Goal: Transaction & Acquisition: Obtain resource

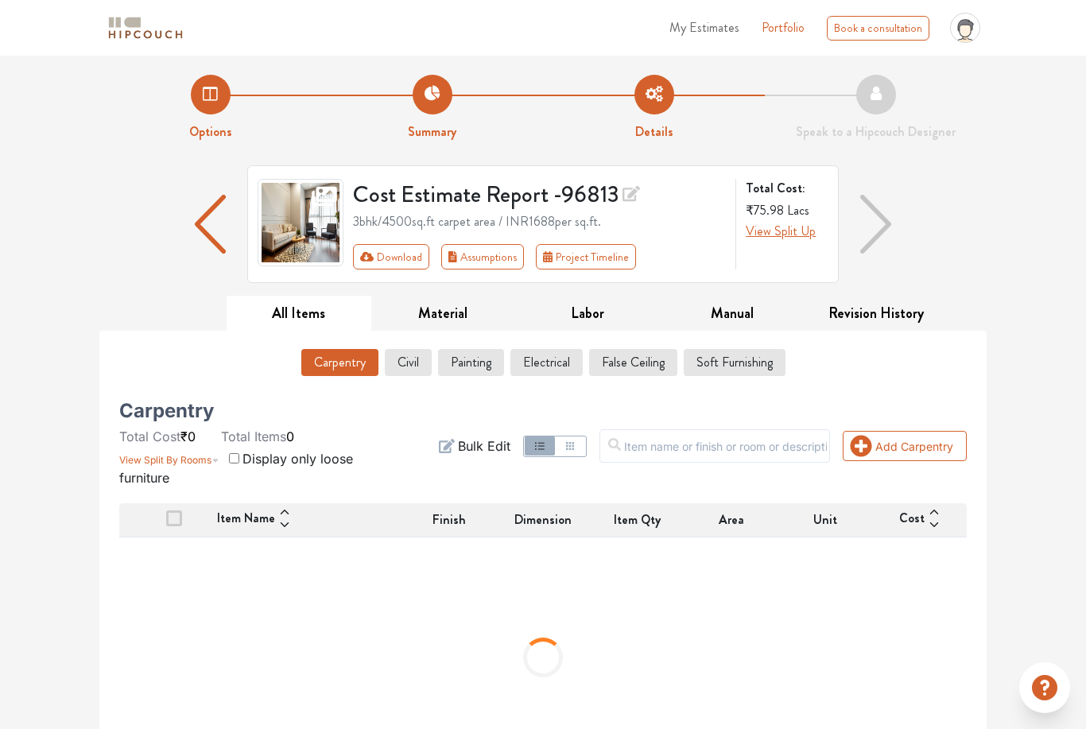
click at [215, 229] on img "button" at bounding box center [211, 224] width 32 height 59
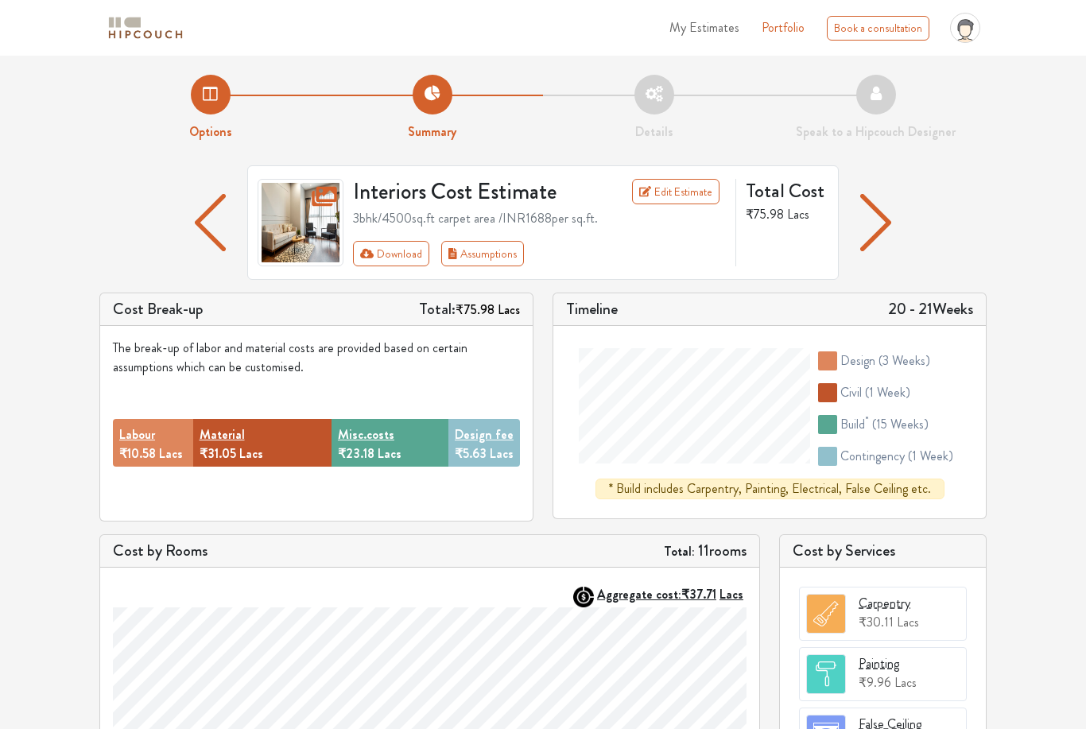
click at [223, 231] on img "button" at bounding box center [210, 222] width 31 height 57
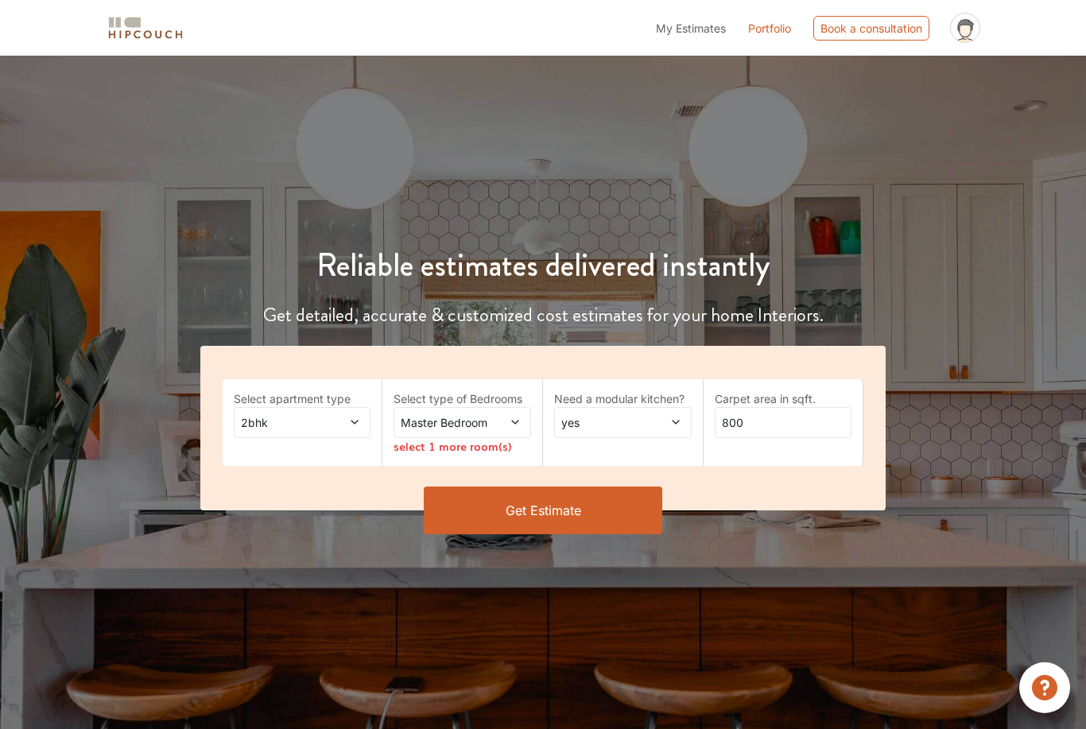
click at [521, 430] on div "Master Bedroom" at bounding box center [463, 422] width 138 height 31
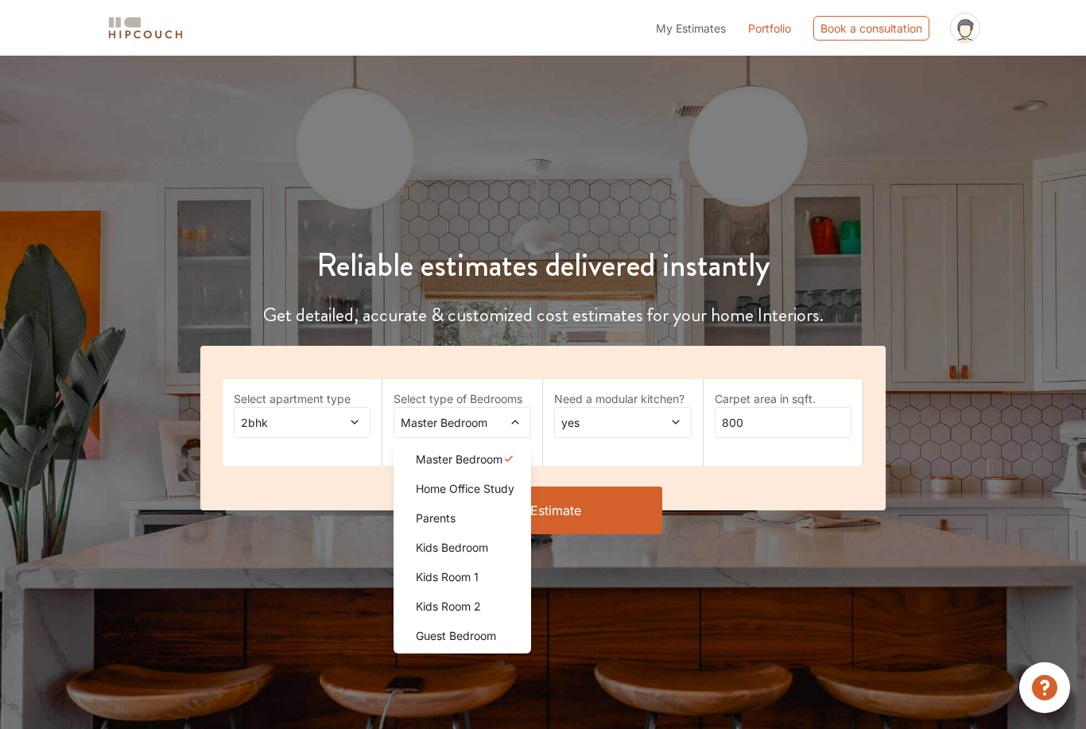
click at [711, 3] on nav "My Estimates Portfolio Book a consultation profile pic Upload Boq Logout" at bounding box center [543, 28] width 1086 height 56
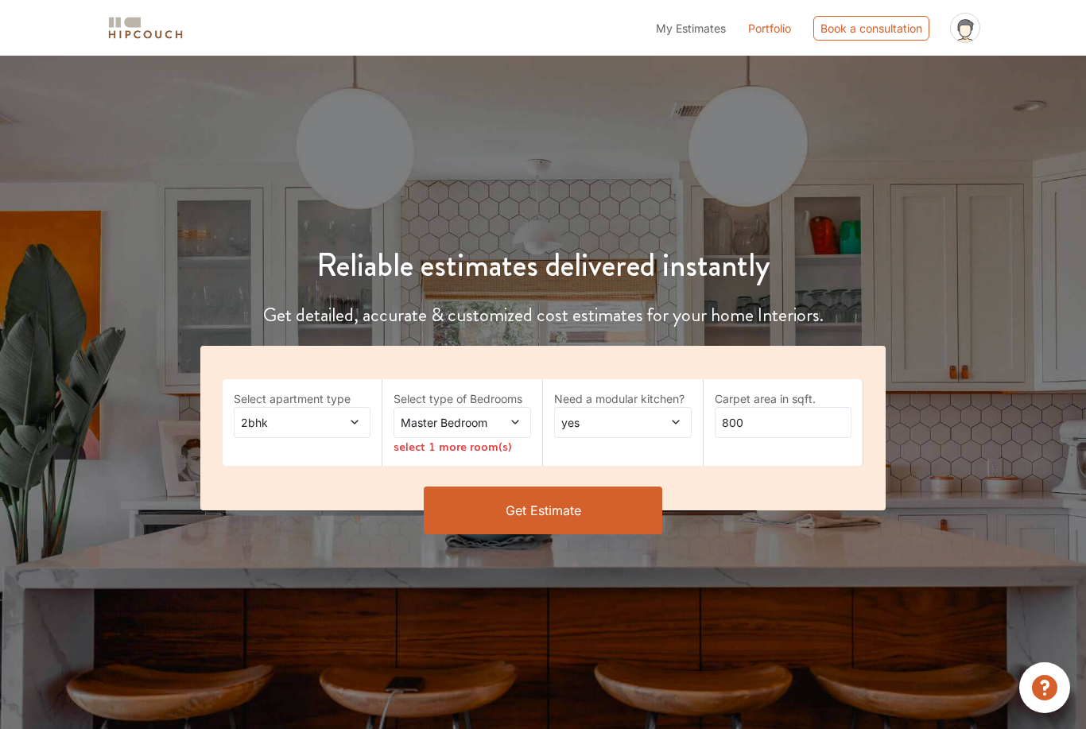
click at [700, 23] on span "My Estimates" at bounding box center [691, 28] width 70 height 14
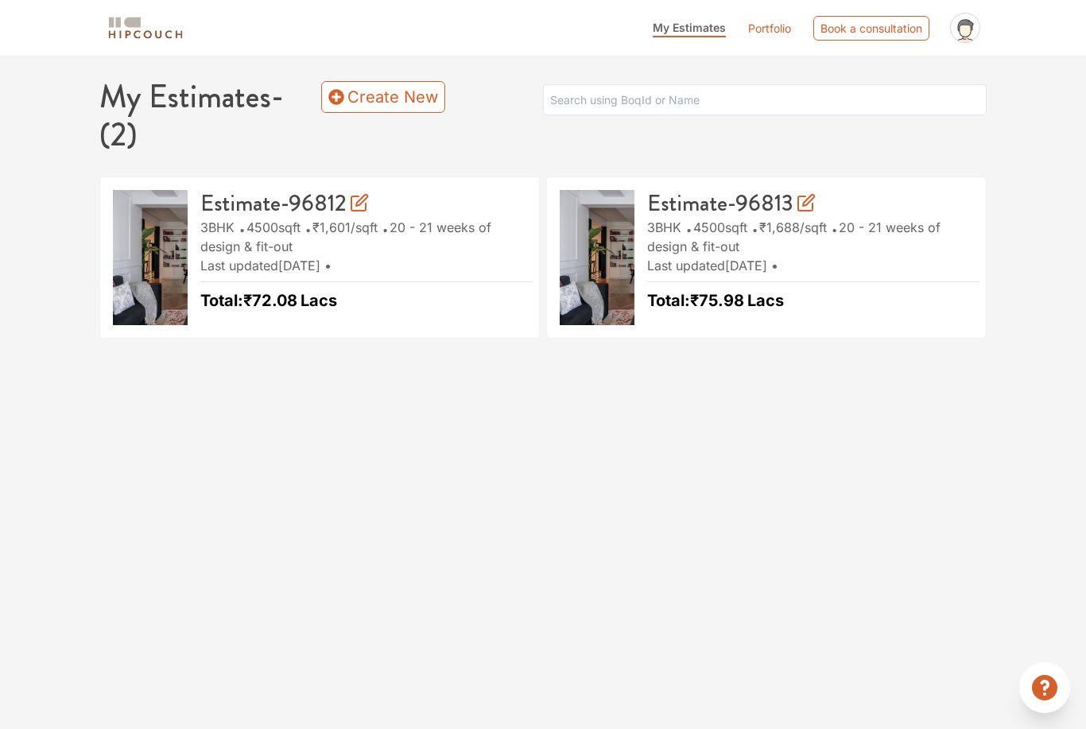
click at [407, 92] on link "Create New" at bounding box center [383, 97] width 124 height 32
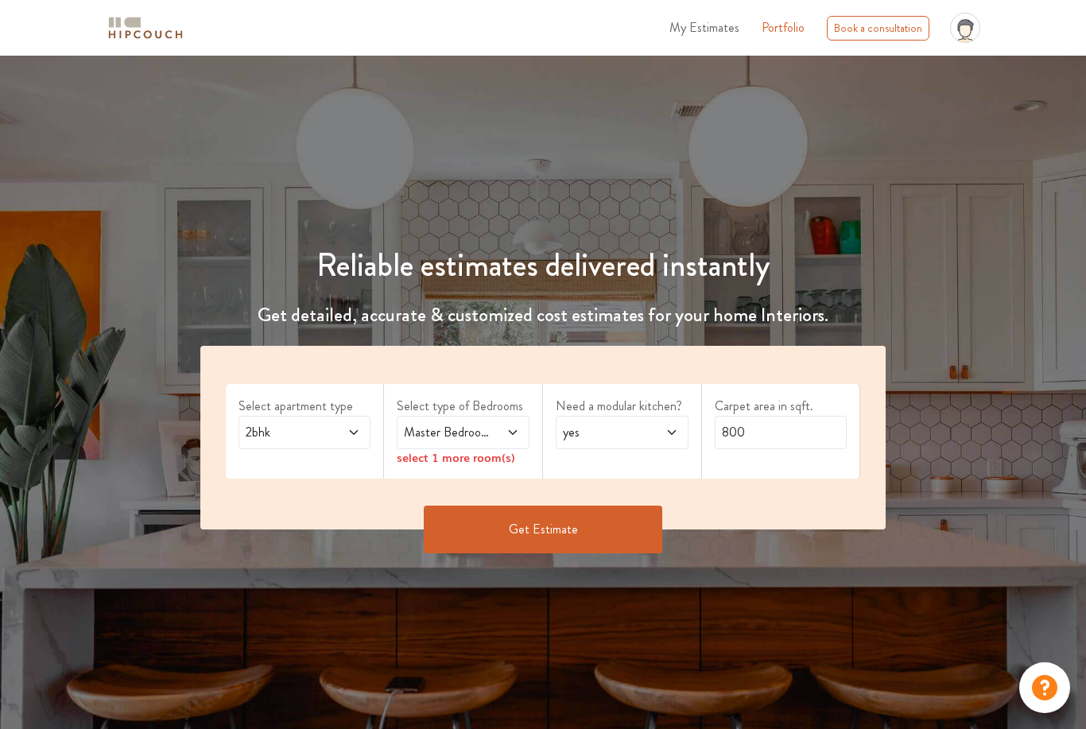
click at [900, 578] on div "Reliable estimates delivered instantly Get detailed, accurate & customized cost…" at bounding box center [543, 395] width 1086 height 678
click at [456, 471] on div "Select type of Bedrooms Master Bedroom select 1 more room(s)" at bounding box center [463, 431] width 159 height 95
click at [507, 439] on span at bounding box center [504, 432] width 29 height 19
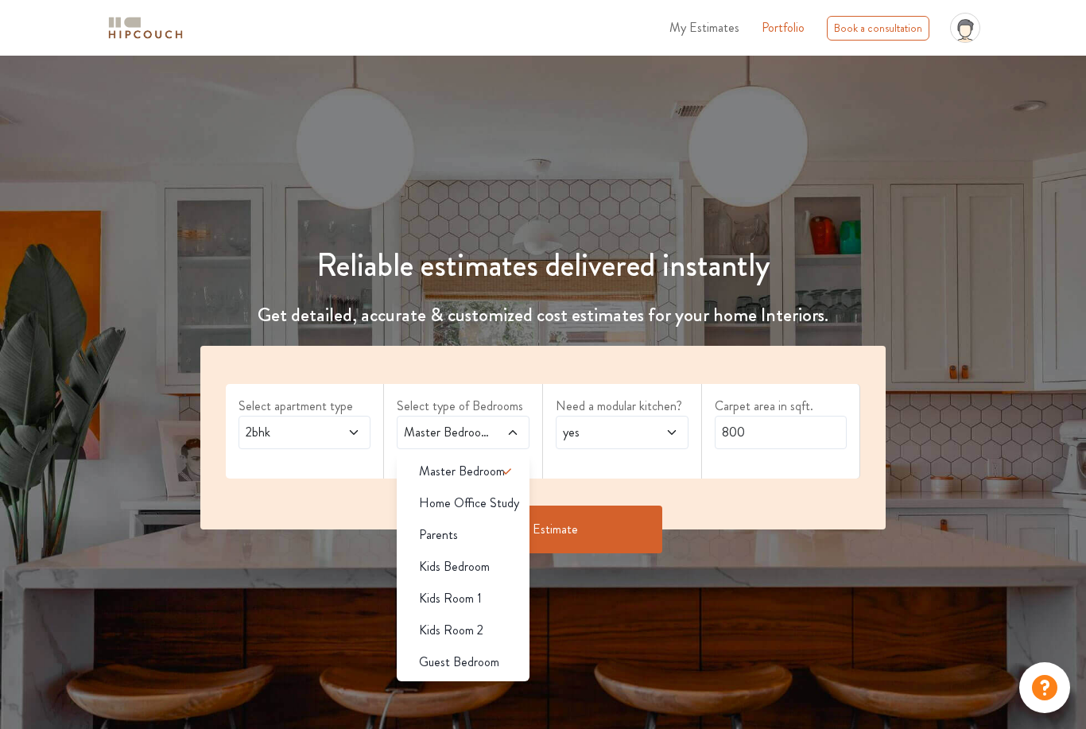
click at [999, 414] on div "Reliable estimates delivered instantly Get detailed, accurate & customized cost…" at bounding box center [543, 373] width 1086 height 407
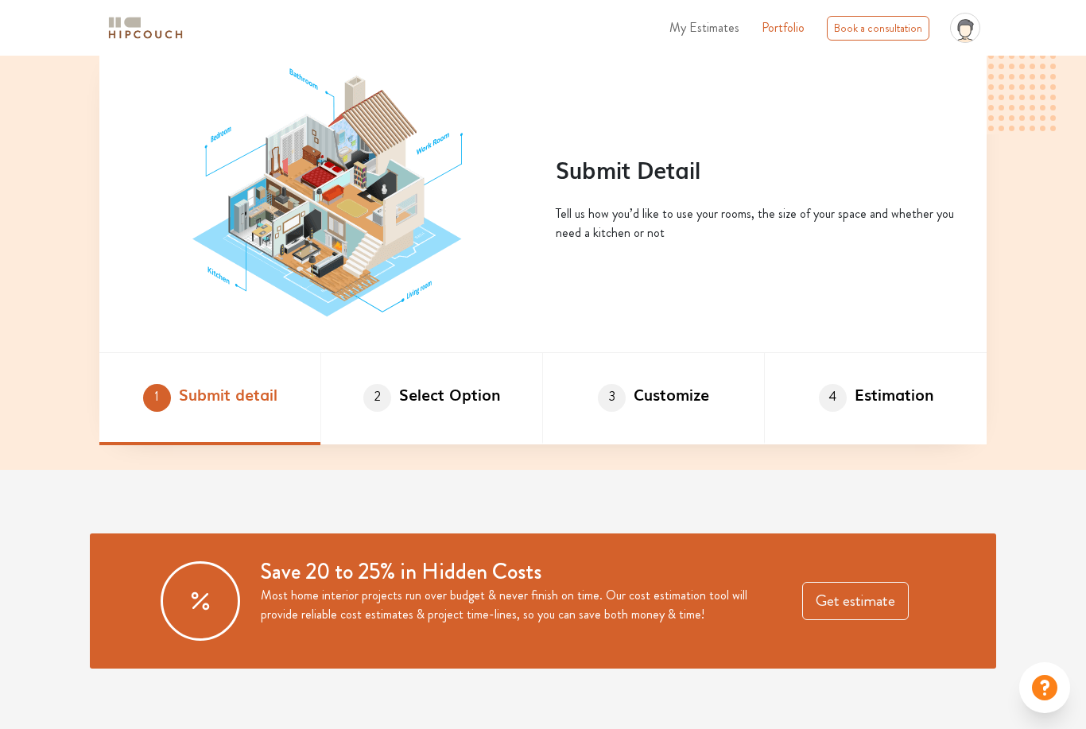
scroll to position [888, 0]
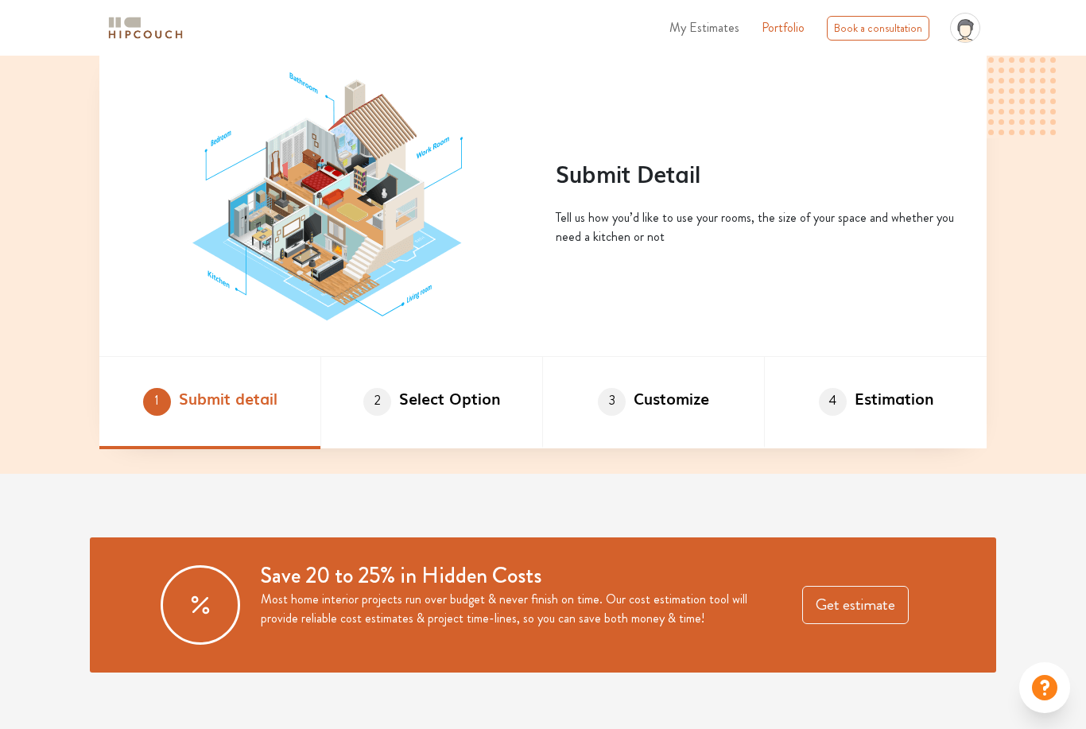
click at [697, 449] on li "3 Customize" at bounding box center [654, 403] width 222 height 92
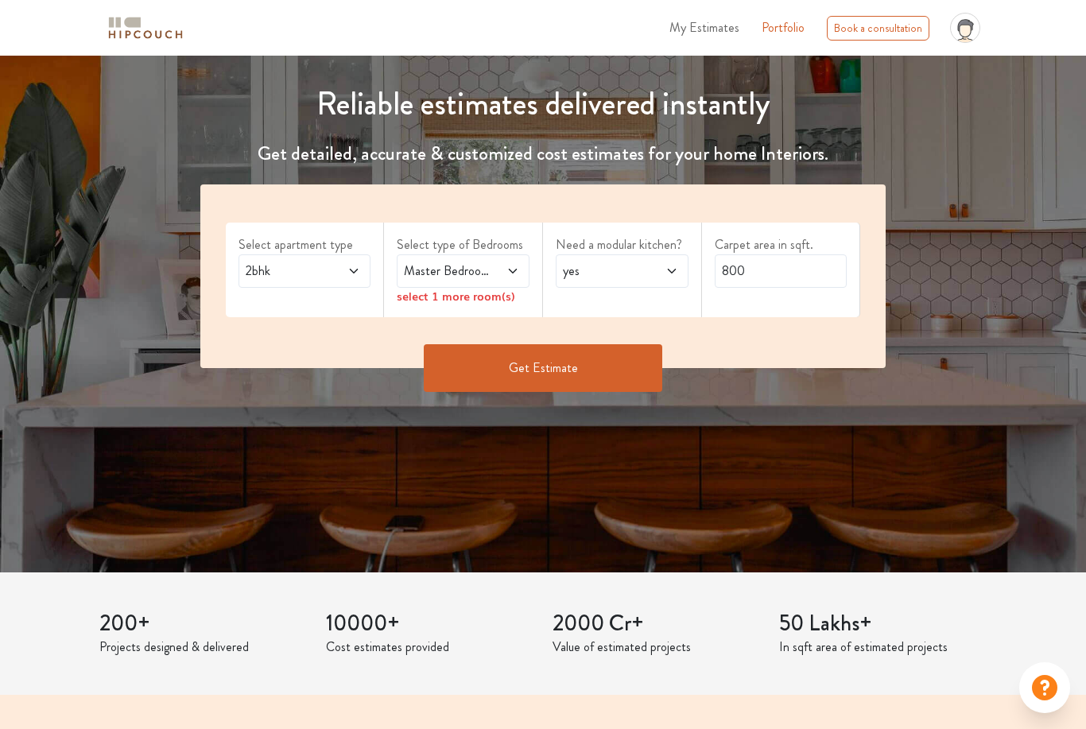
scroll to position [0, 0]
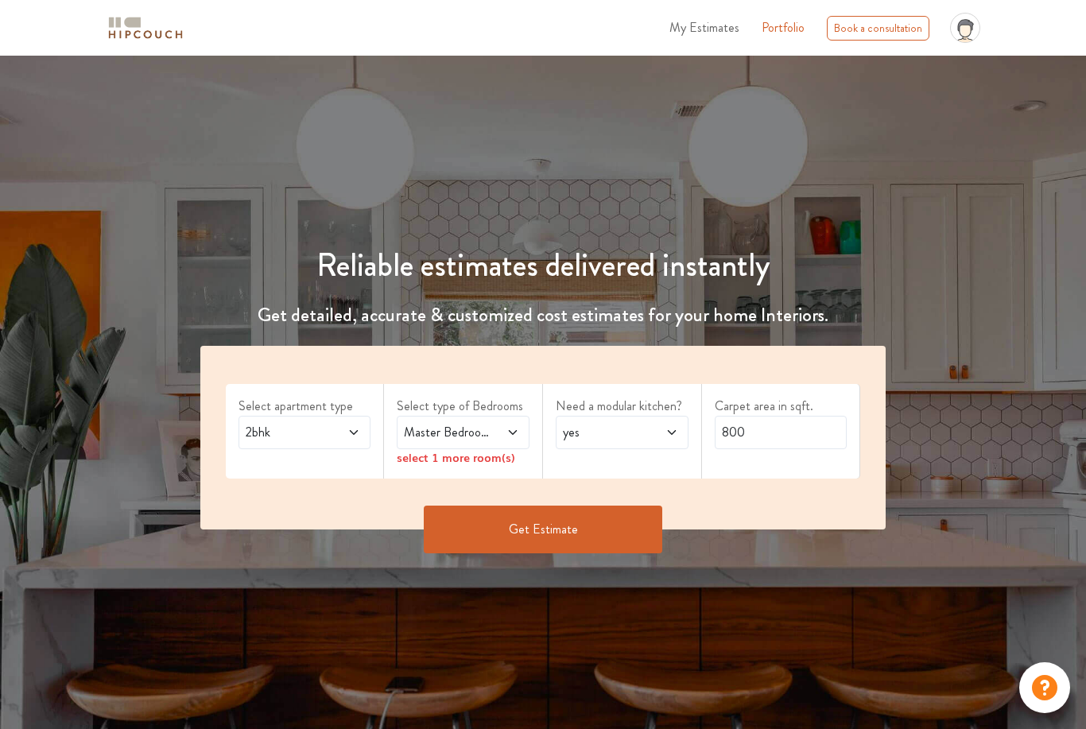
click at [526, 435] on div "Master Bedroom" at bounding box center [463, 432] width 133 height 33
click at [514, 435] on icon at bounding box center [512, 432] width 13 height 13
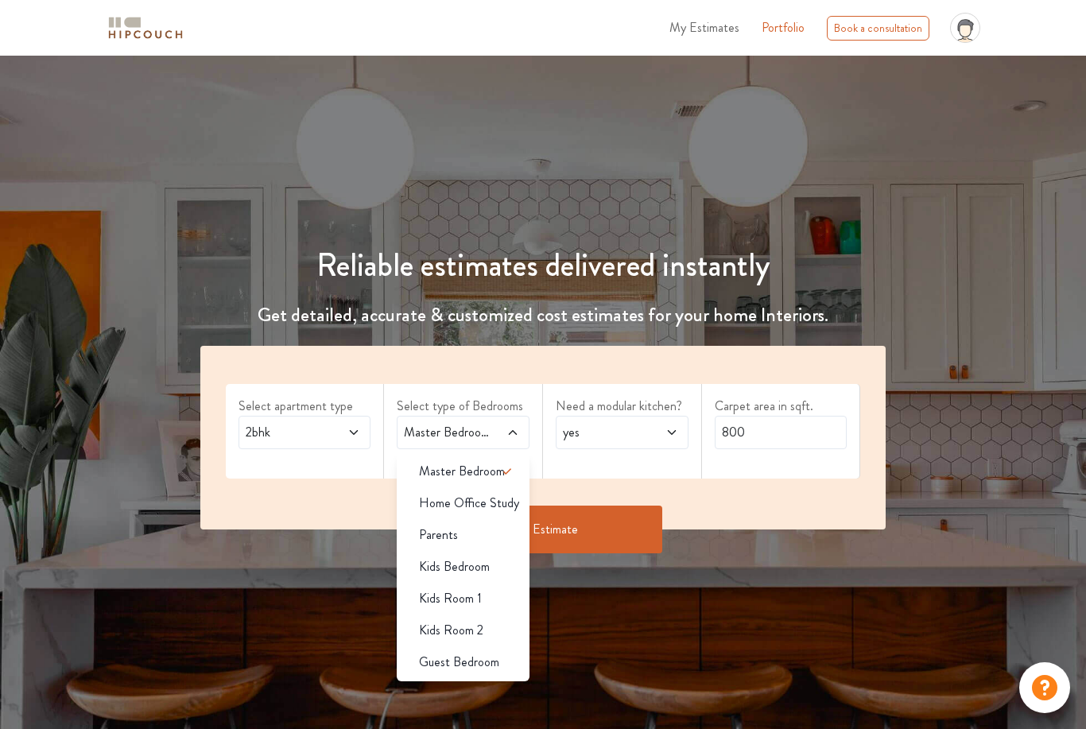
click at [498, 506] on span "Home Office Study" at bounding box center [469, 503] width 100 height 19
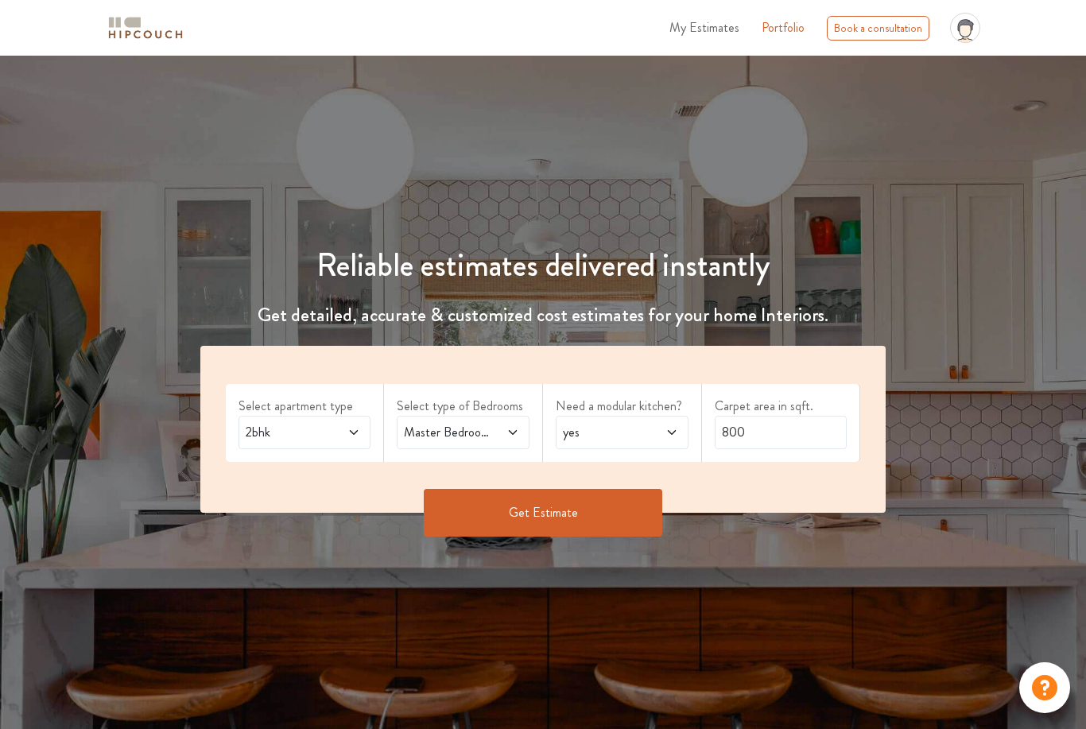
click at [361, 441] on div "2bhk" at bounding box center [305, 432] width 133 height 33
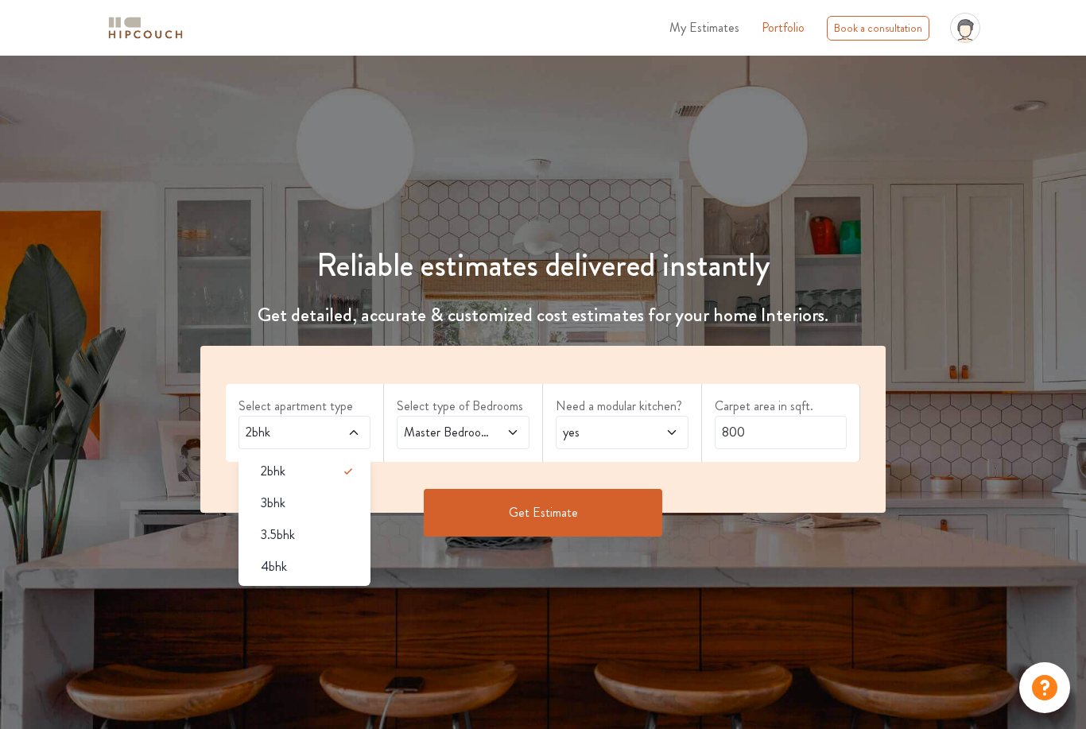
click at [369, 432] on div "2bhk" at bounding box center [305, 432] width 133 height 33
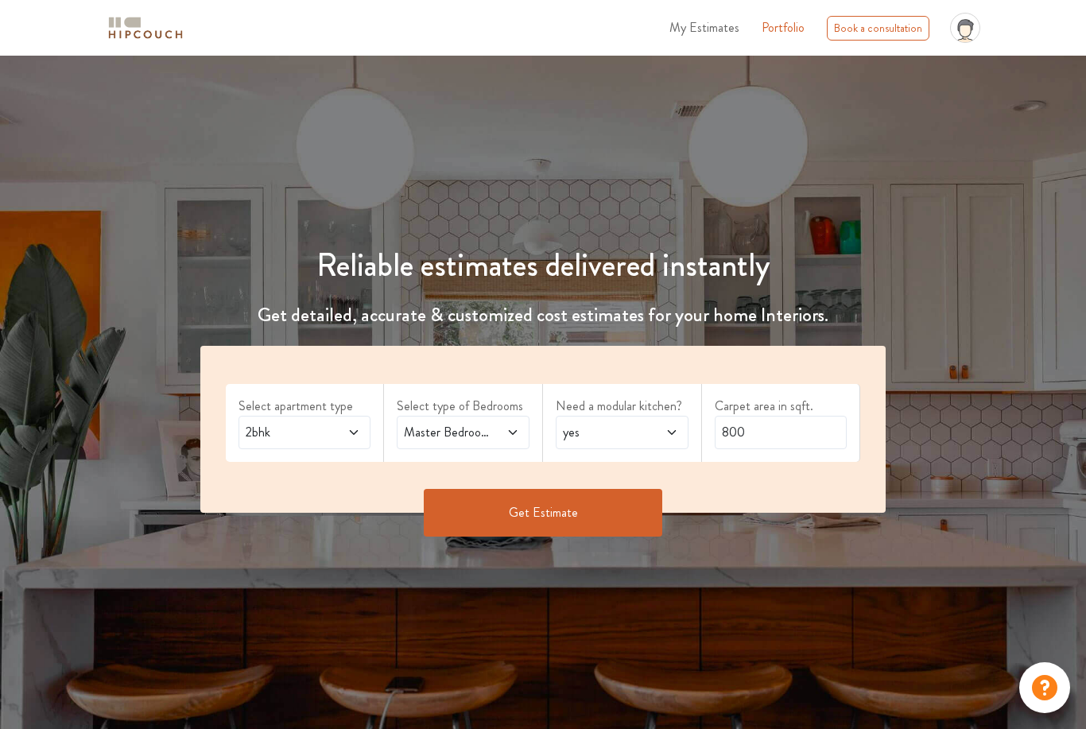
click at [634, 443] on div "yes" at bounding box center [622, 432] width 133 height 33
click at [604, 504] on div "no" at bounding box center [626, 503] width 123 height 19
click at [505, 436] on span at bounding box center [504, 432] width 29 height 19
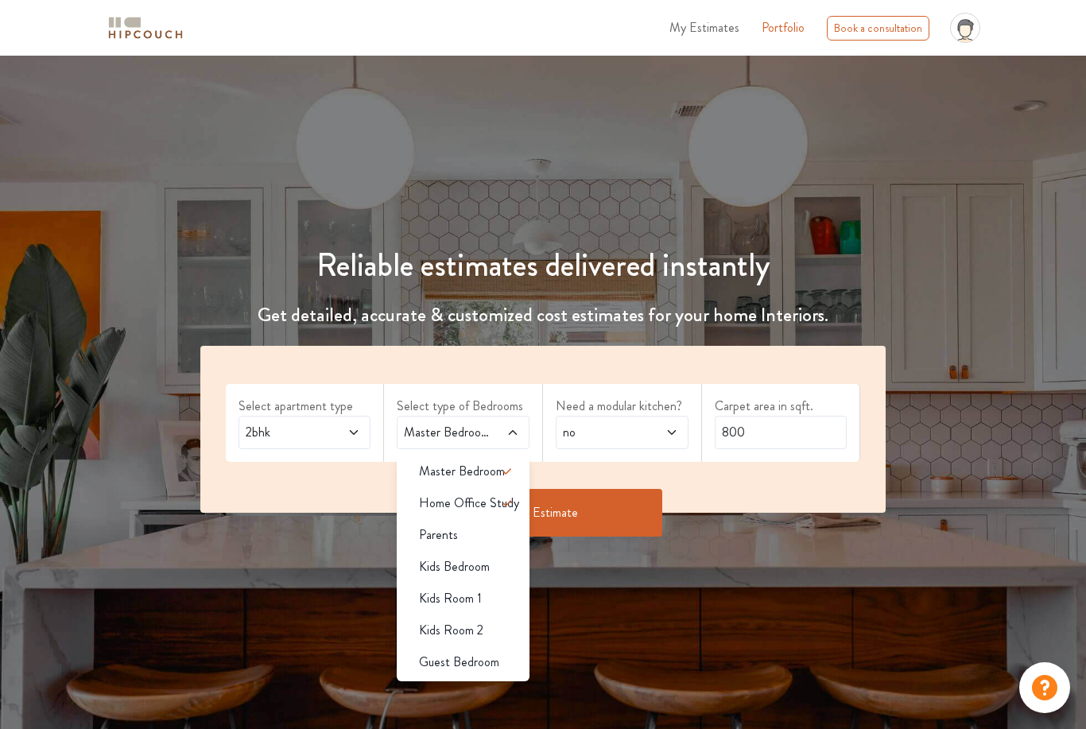
click at [491, 519] on li "Parents" at bounding box center [463, 535] width 133 height 32
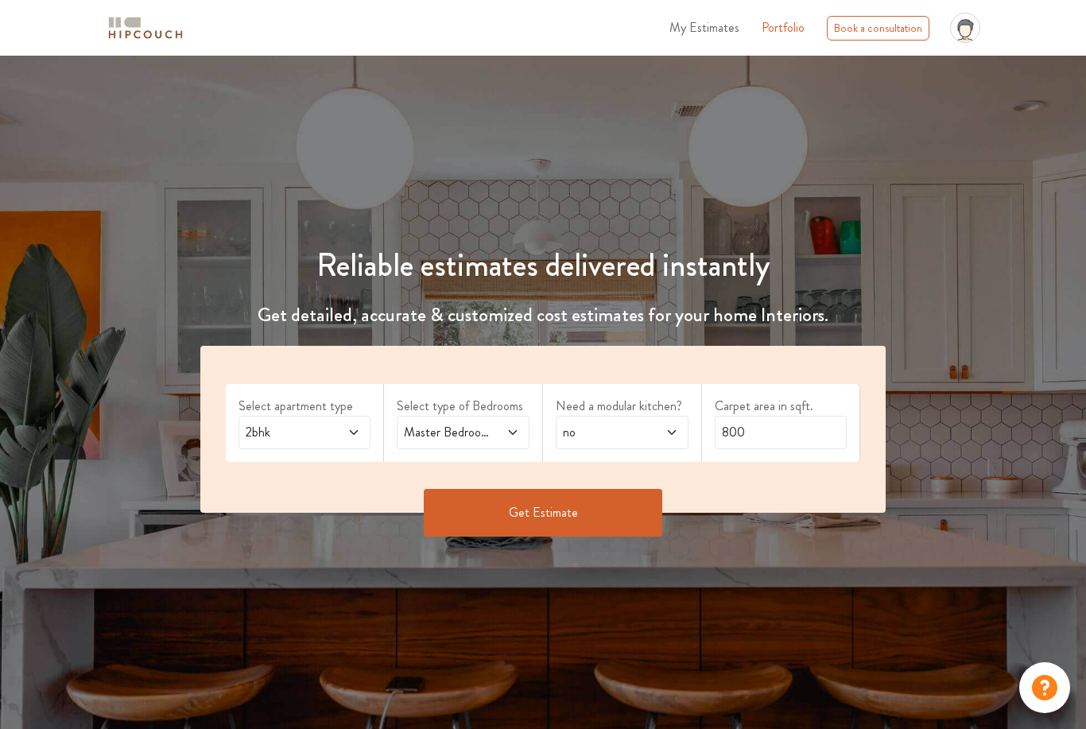
click at [510, 437] on icon at bounding box center [512, 432] width 13 height 13
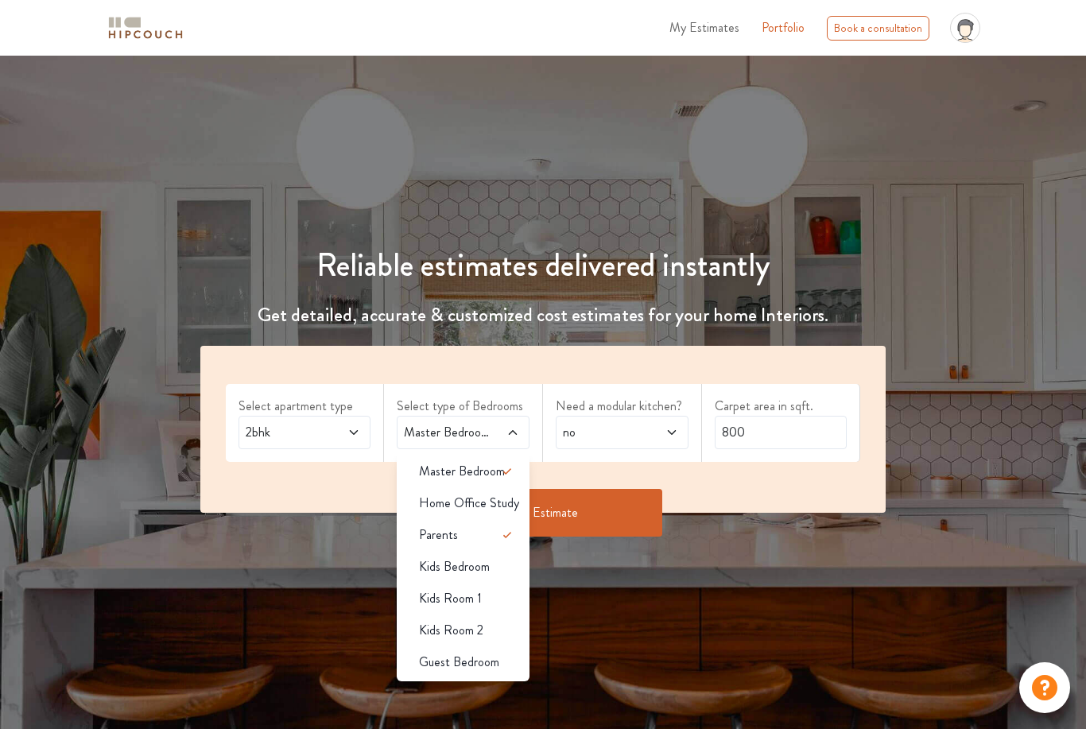
click at [494, 470] on span "Master Bedroom" at bounding box center [462, 471] width 86 height 19
click at [609, 475] on div "Select apartment type 2bhk Select type of Bedrooms Master Bedroom,Parents Maste…" at bounding box center [543, 429] width 686 height 167
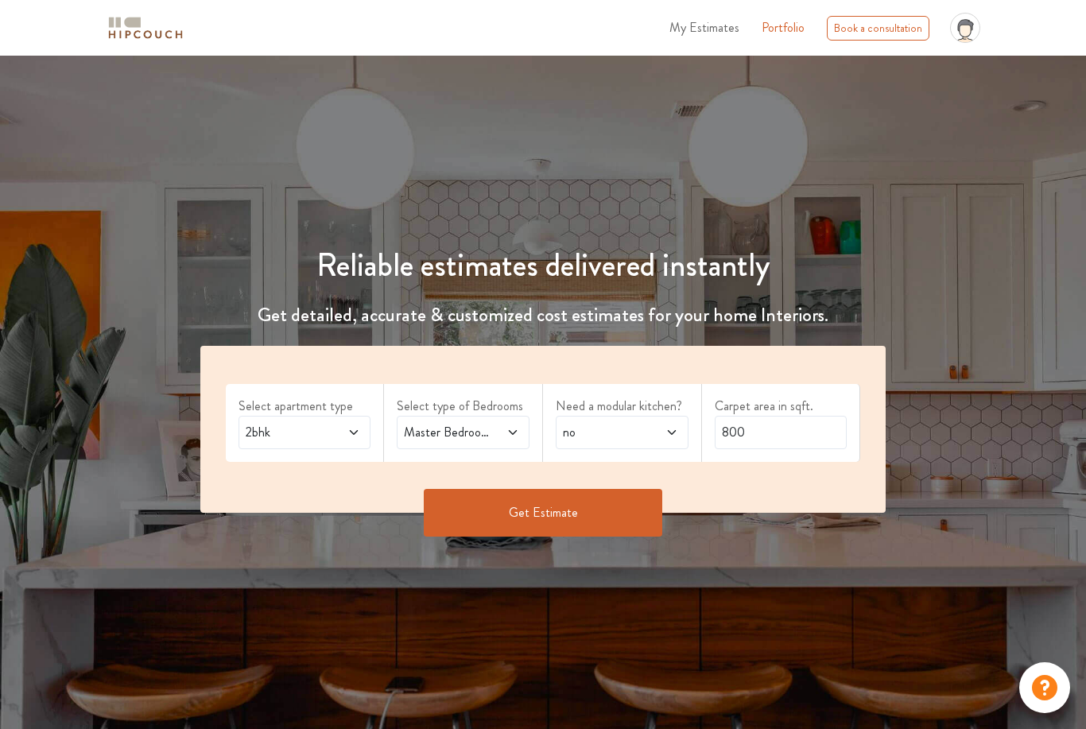
click at [508, 440] on span at bounding box center [504, 432] width 29 height 19
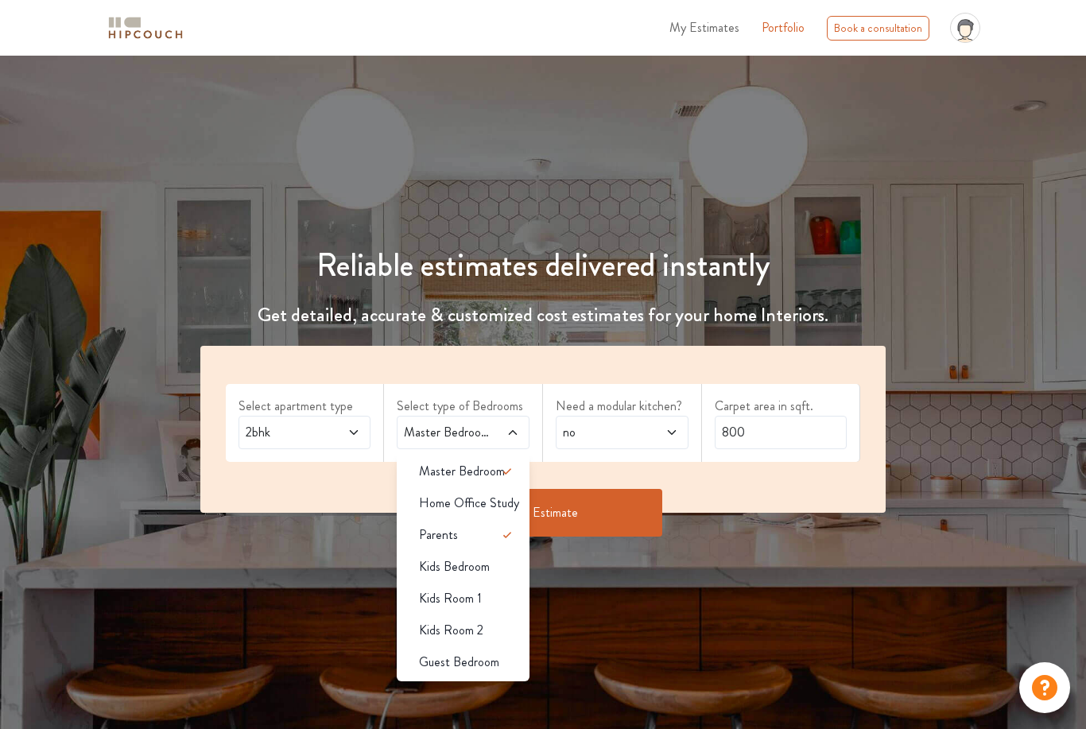
click at [482, 539] on div "Parents" at bounding box center [467, 534] width 123 height 19
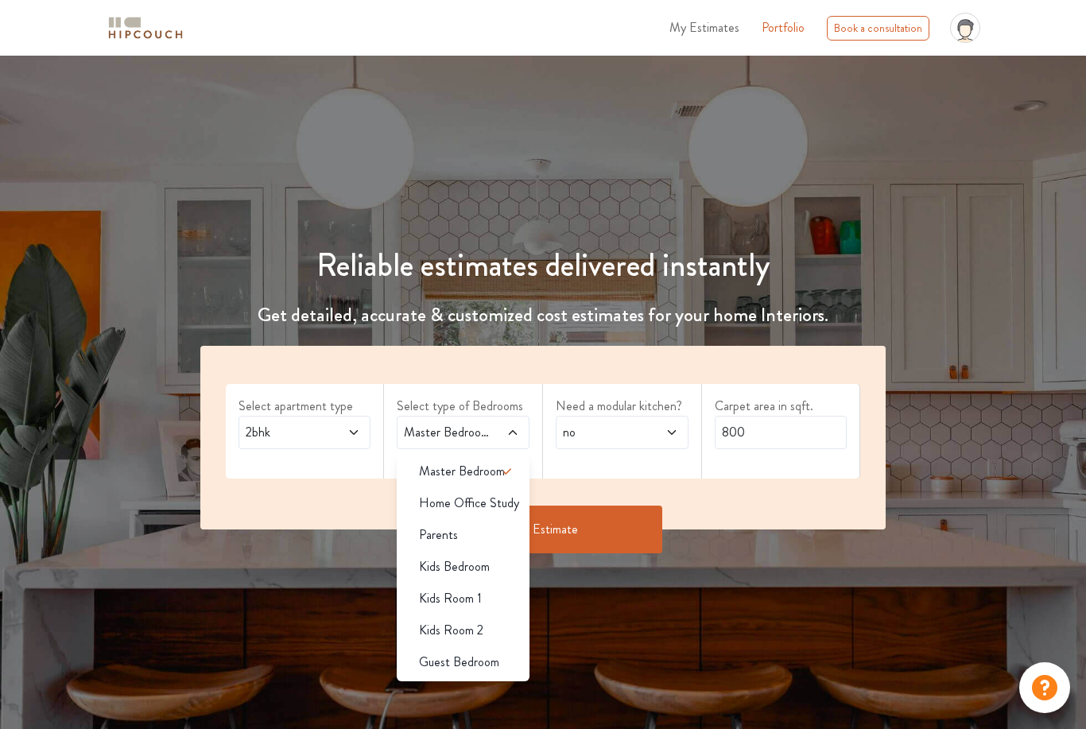
click at [507, 476] on icon at bounding box center [507, 471] width 19 height 19
click at [496, 502] on span "Home Office Study" at bounding box center [469, 503] width 100 height 19
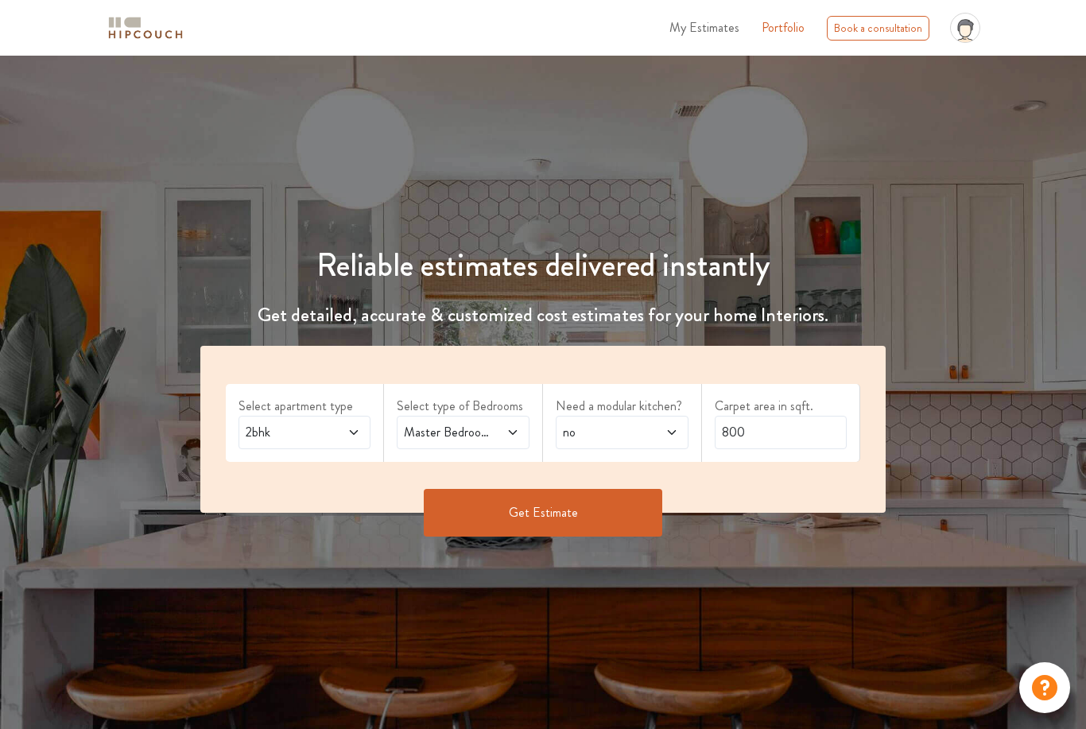
click at [510, 436] on icon at bounding box center [512, 432] width 13 height 13
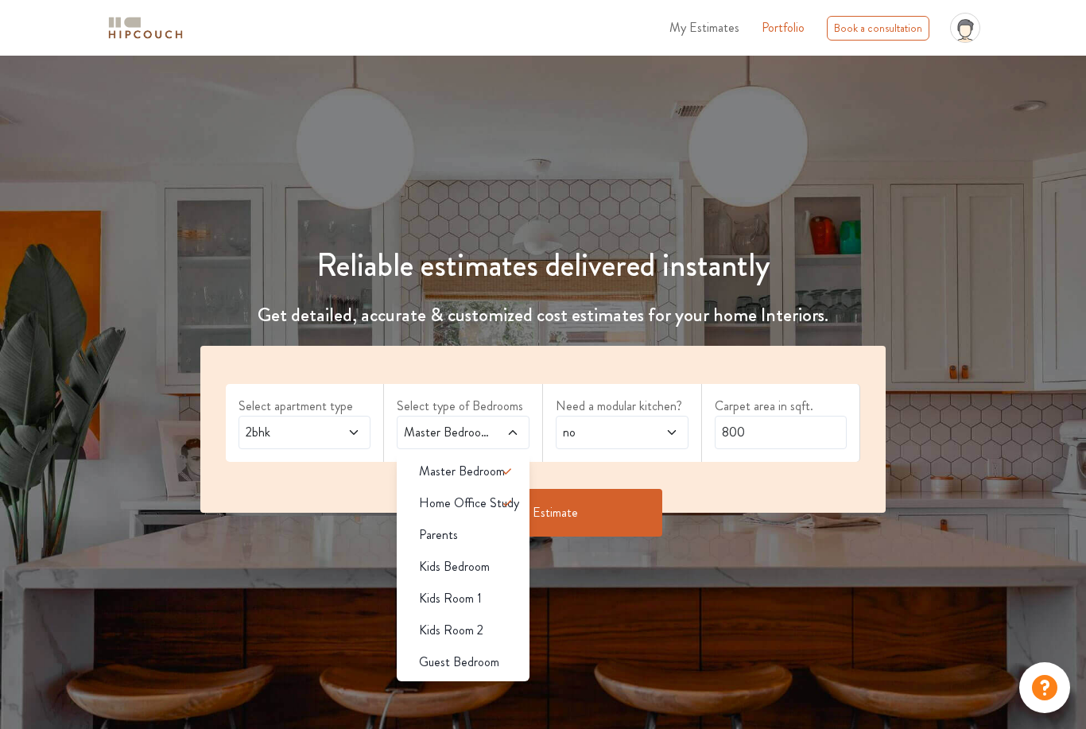
click at [507, 478] on icon at bounding box center [507, 471] width 19 height 19
click at [504, 475] on icon at bounding box center [507, 471] width 19 height 19
click at [498, 484] on span at bounding box center [514, 472] width 32 height 32
click at [502, 475] on icon at bounding box center [507, 471] width 19 height 19
click at [508, 475] on icon at bounding box center [507, 471] width 19 height 19
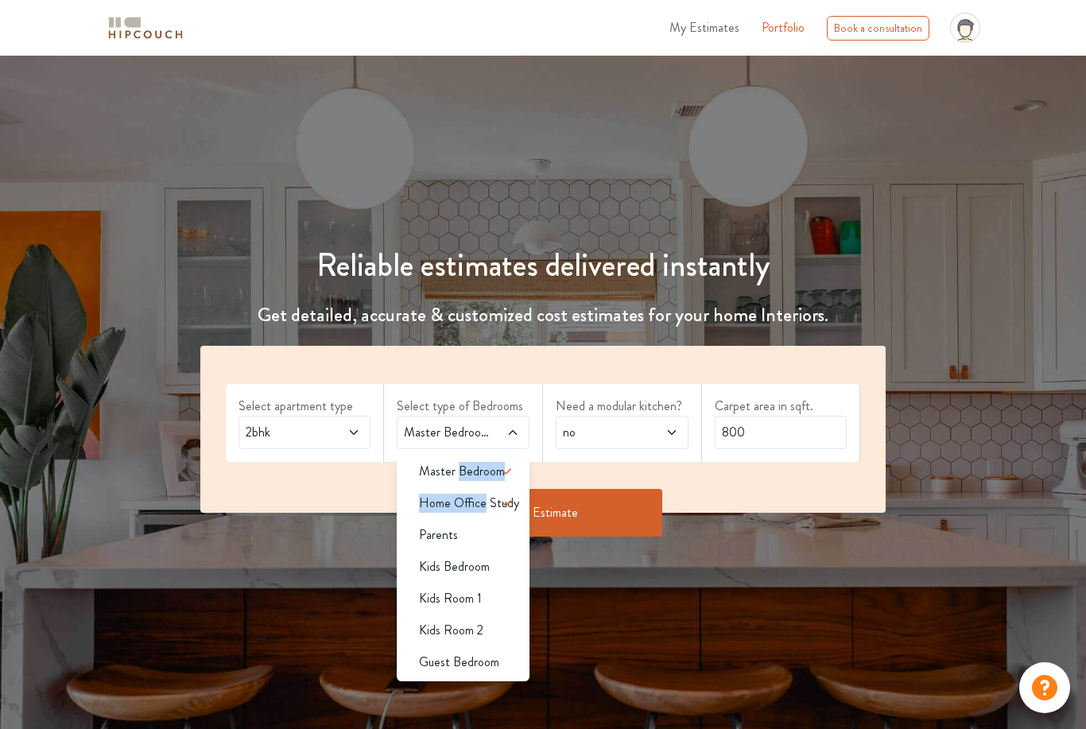
click at [558, 490] on button "Get Estimate" at bounding box center [543, 513] width 239 height 48
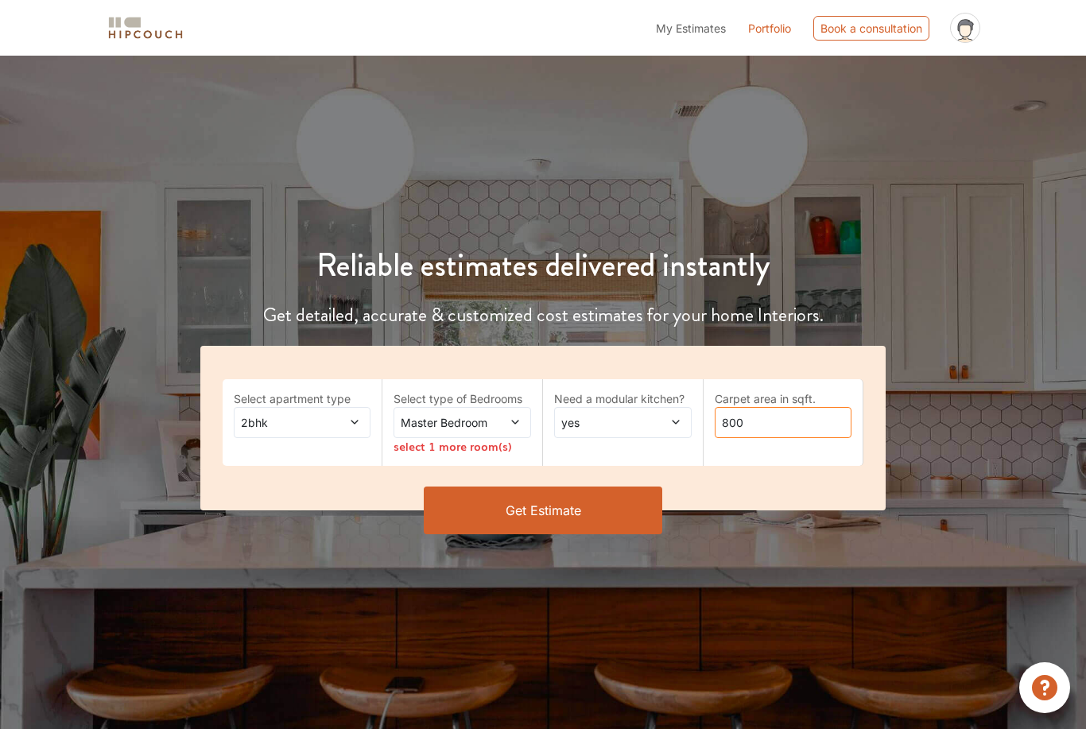
click at [811, 430] on input "800" at bounding box center [784, 422] width 138 height 31
type input "8"
type input "2100"
click at [508, 436] on div "Master Bedroom" at bounding box center [463, 422] width 138 height 31
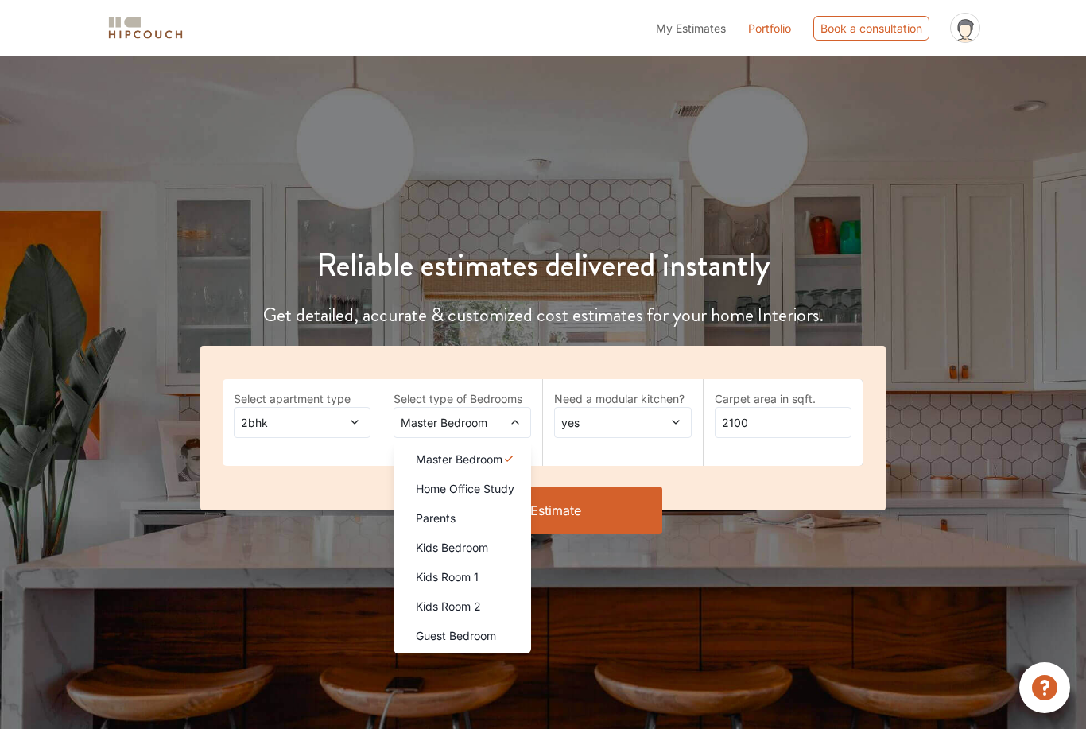
click at [503, 498] on li "Home Office Study" at bounding box center [463, 488] width 138 height 29
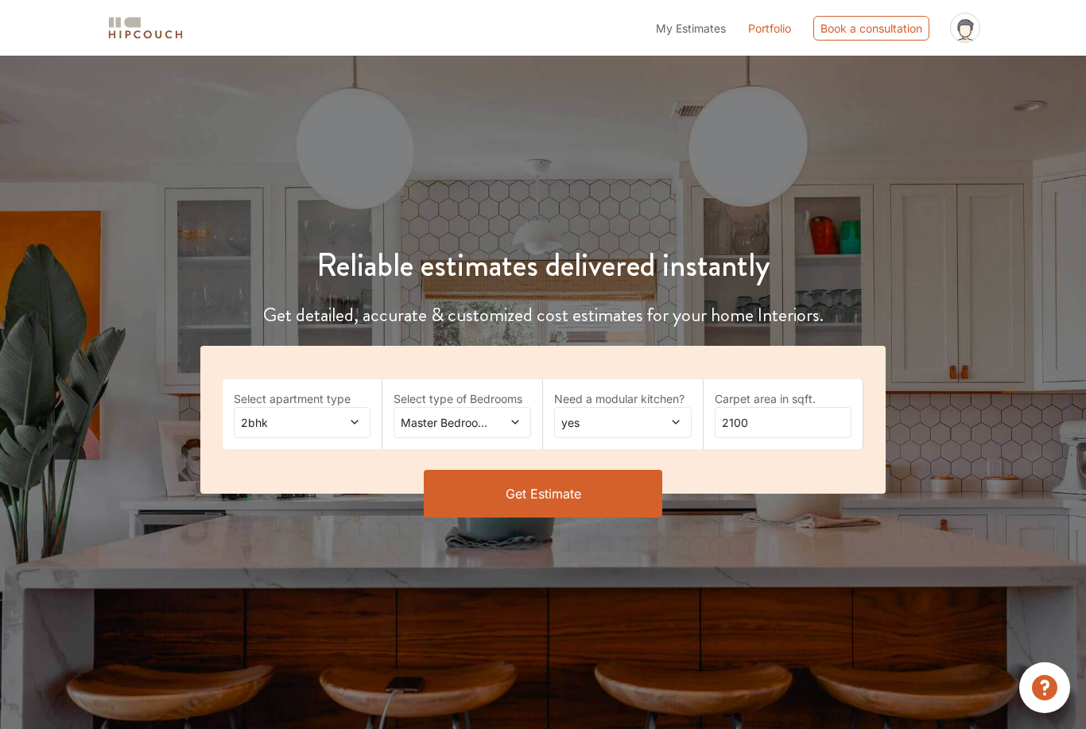
click at [558, 502] on button "Get Estimate" at bounding box center [543, 494] width 239 height 48
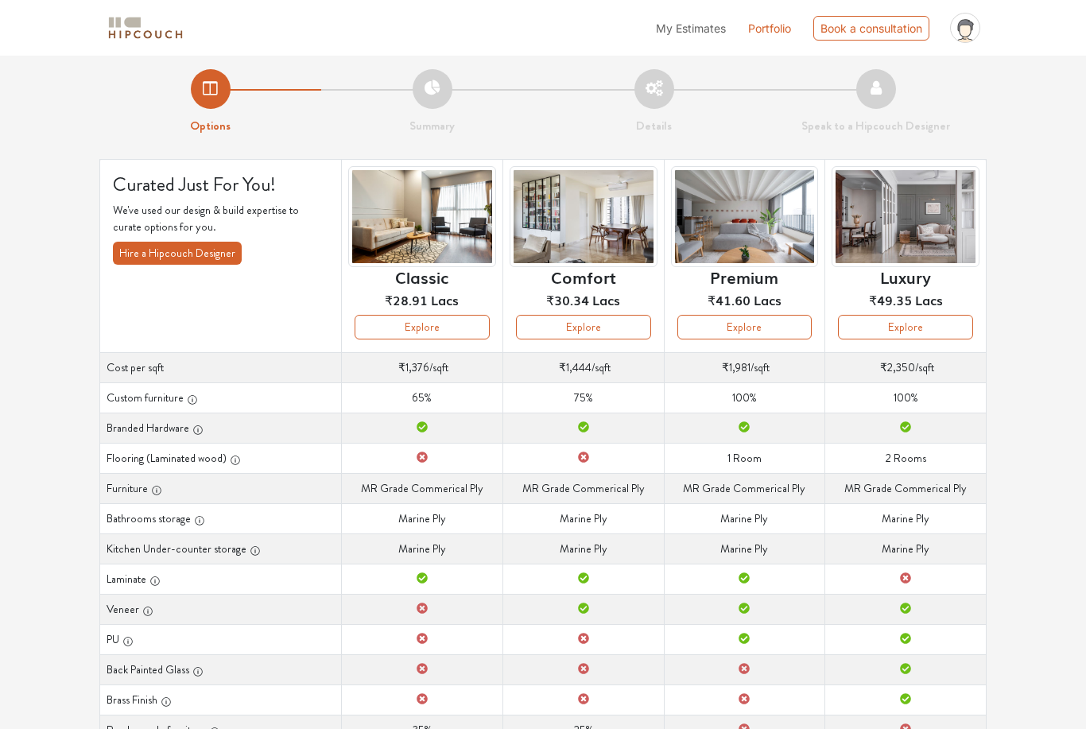
scroll to position [8, 0]
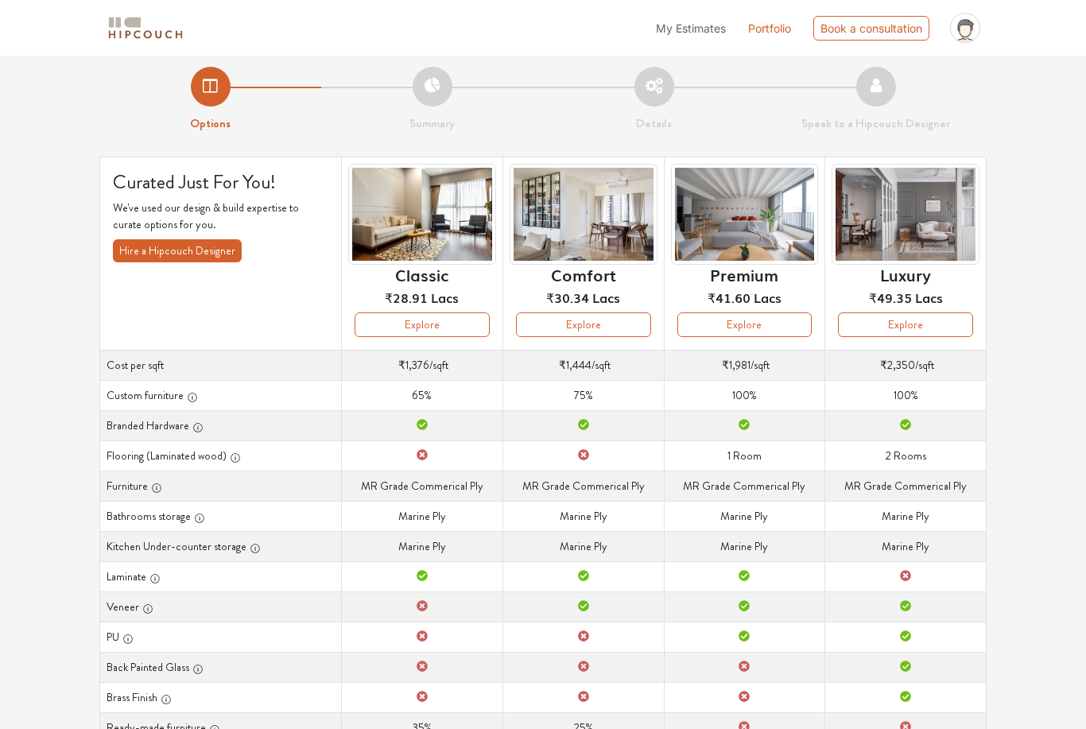
click at [152, 243] on button "Hire a Hipcouch Designer" at bounding box center [177, 250] width 129 height 23
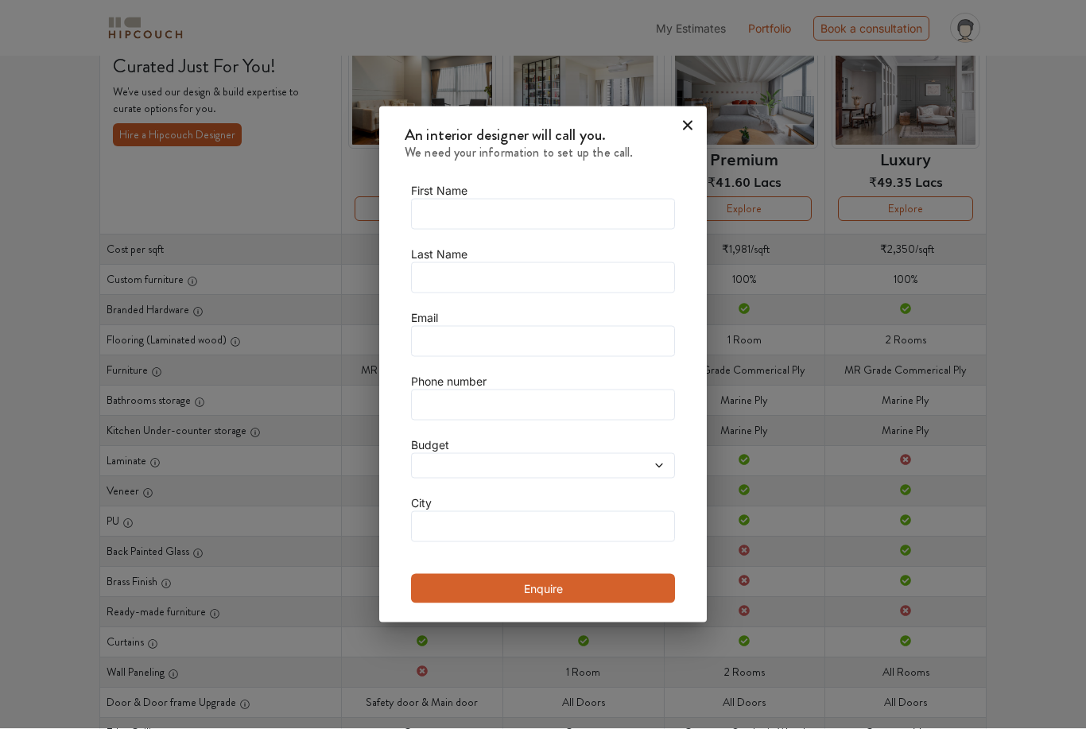
click at [652, 479] on div at bounding box center [543, 465] width 264 height 25
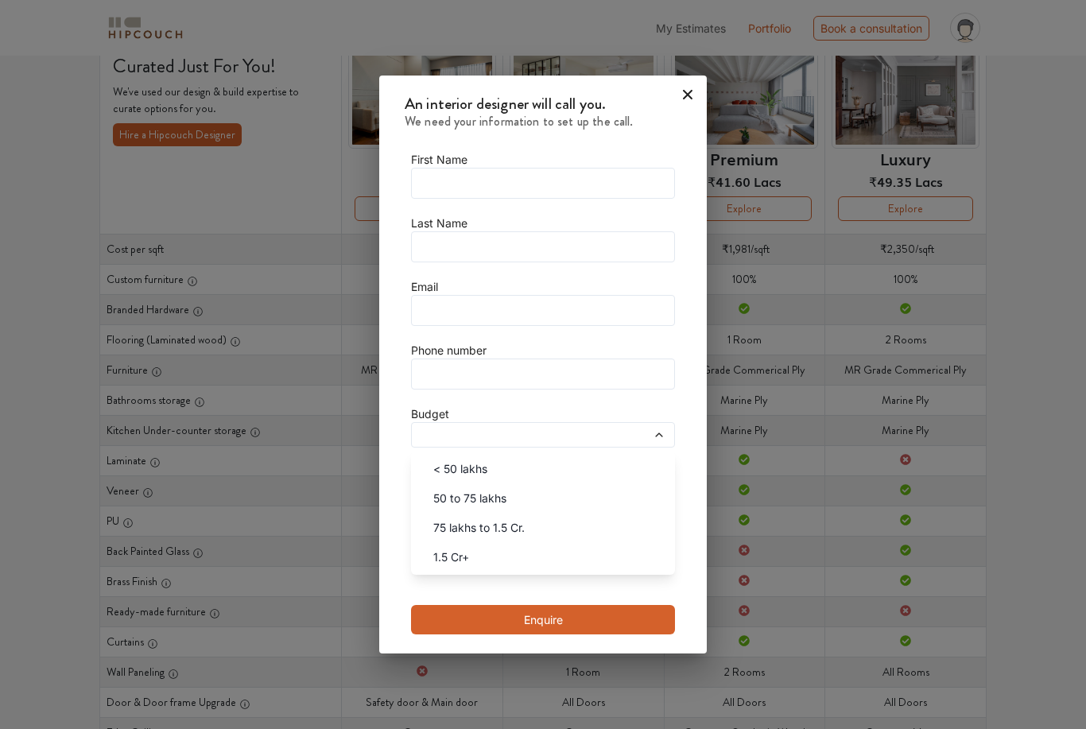
scroll to position [130, 0]
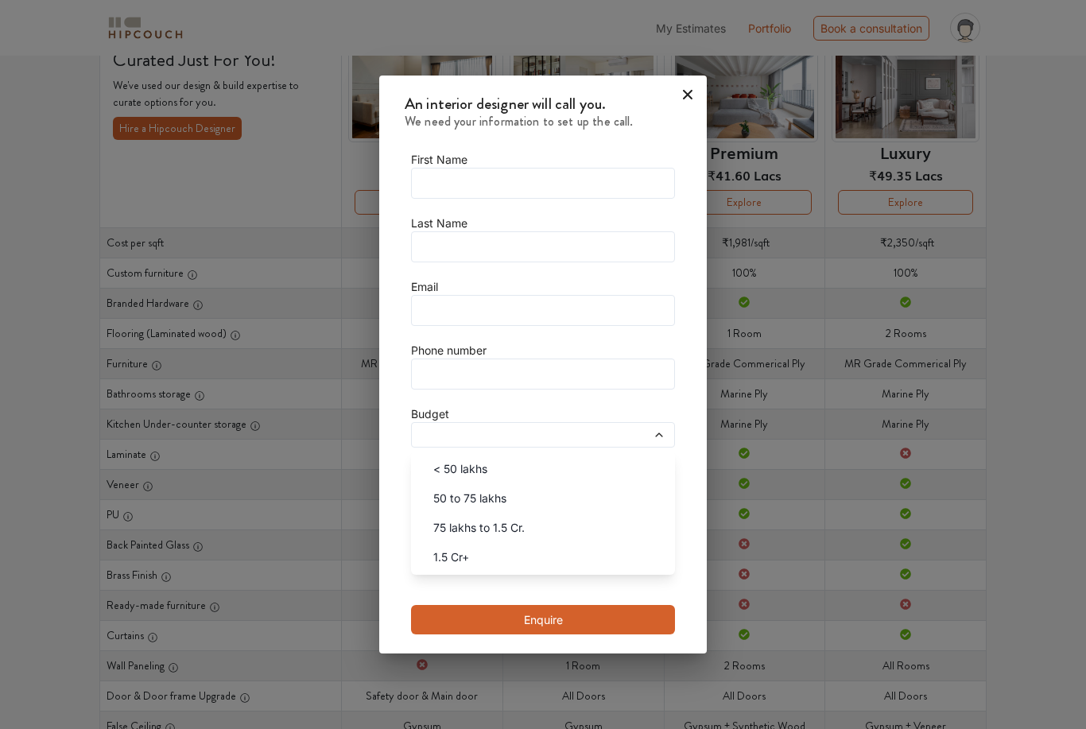
click at [692, 107] on div at bounding box center [691, 92] width 32 height 32
click at [687, 107] on icon at bounding box center [687, 94] width 25 height 25
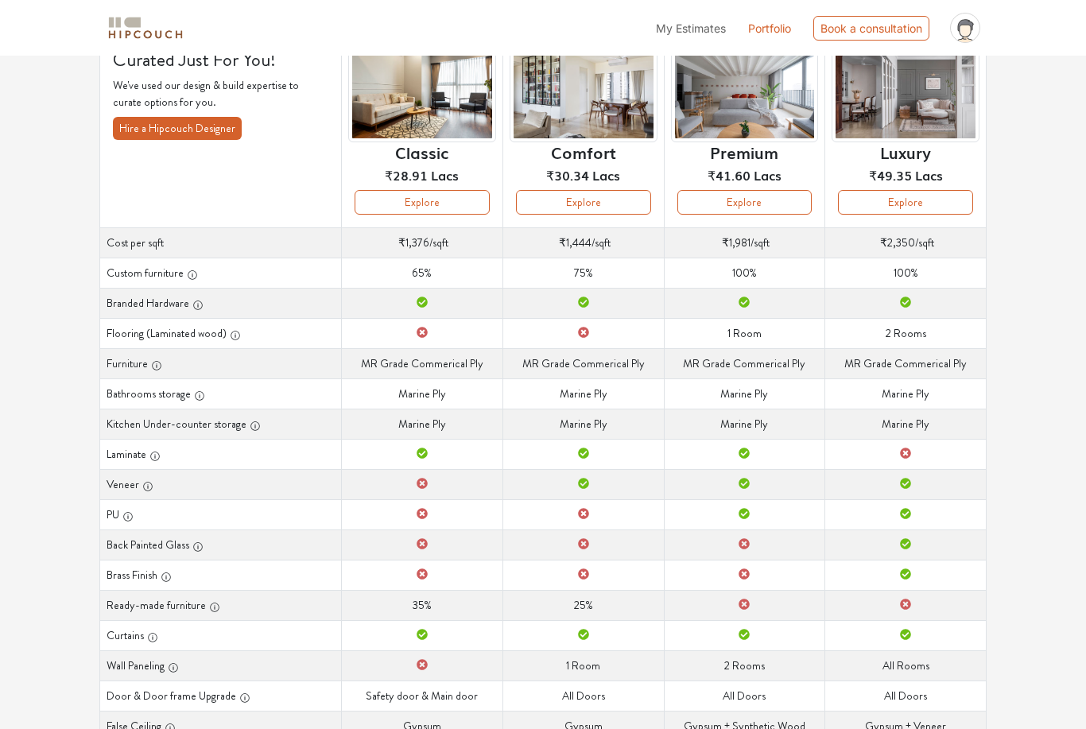
click at [902, 202] on button "Explore" at bounding box center [905, 202] width 135 height 25
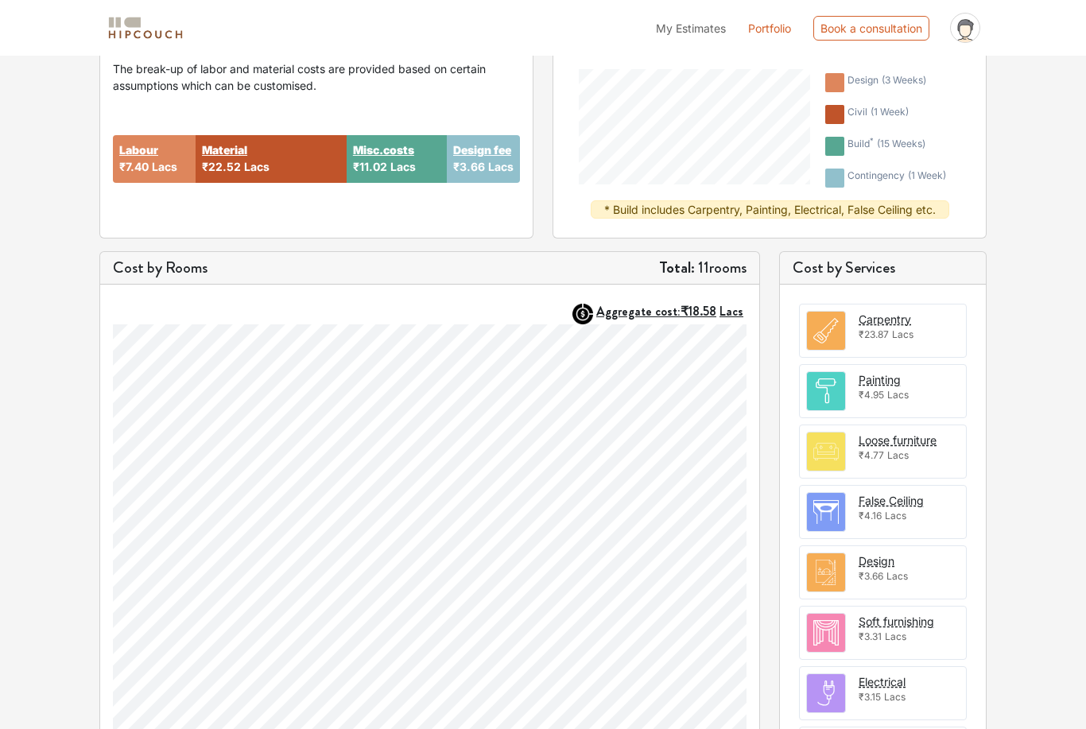
scroll to position [277, 0]
click at [844, 314] on img at bounding box center [826, 331] width 38 height 38
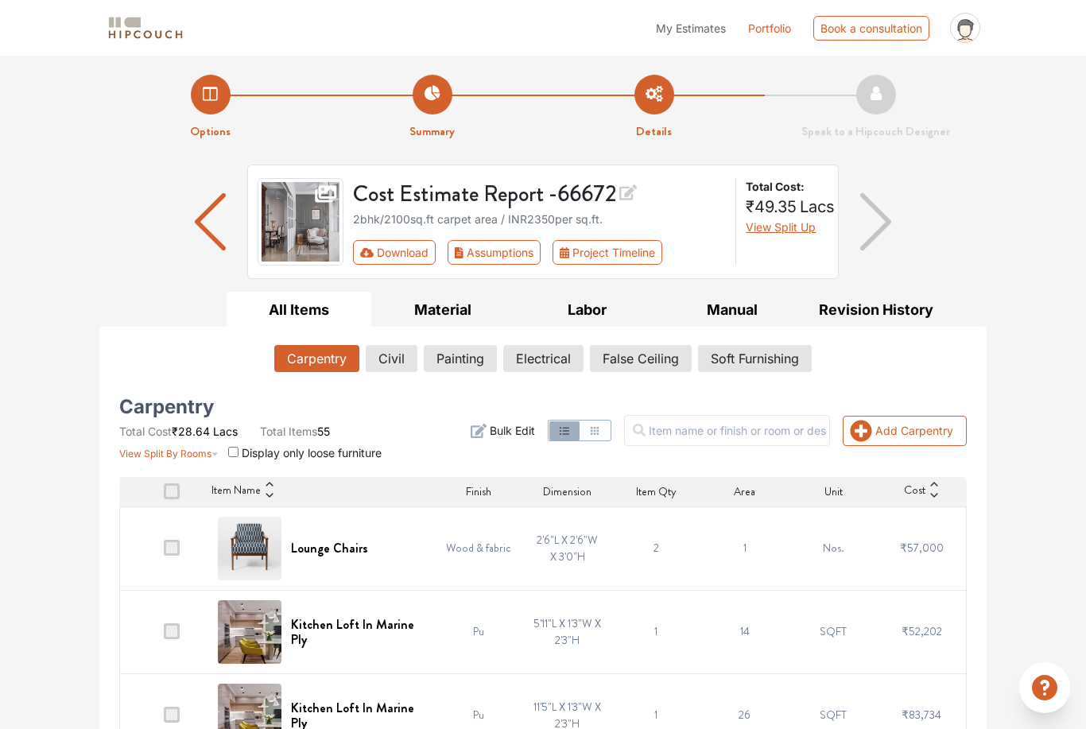
click at [208, 232] on img "button" at bounding box center [210, 221] width 31 height 57
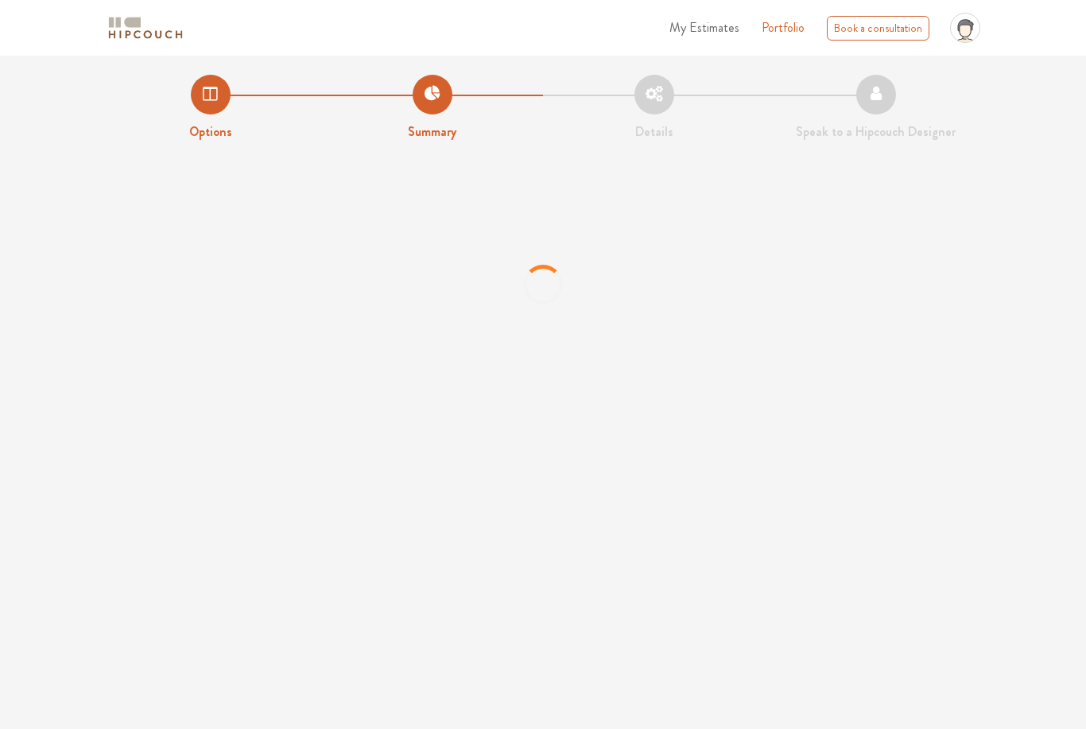
click at [511, 378] on div at bounding box center [543, 284] width 1086 height 239
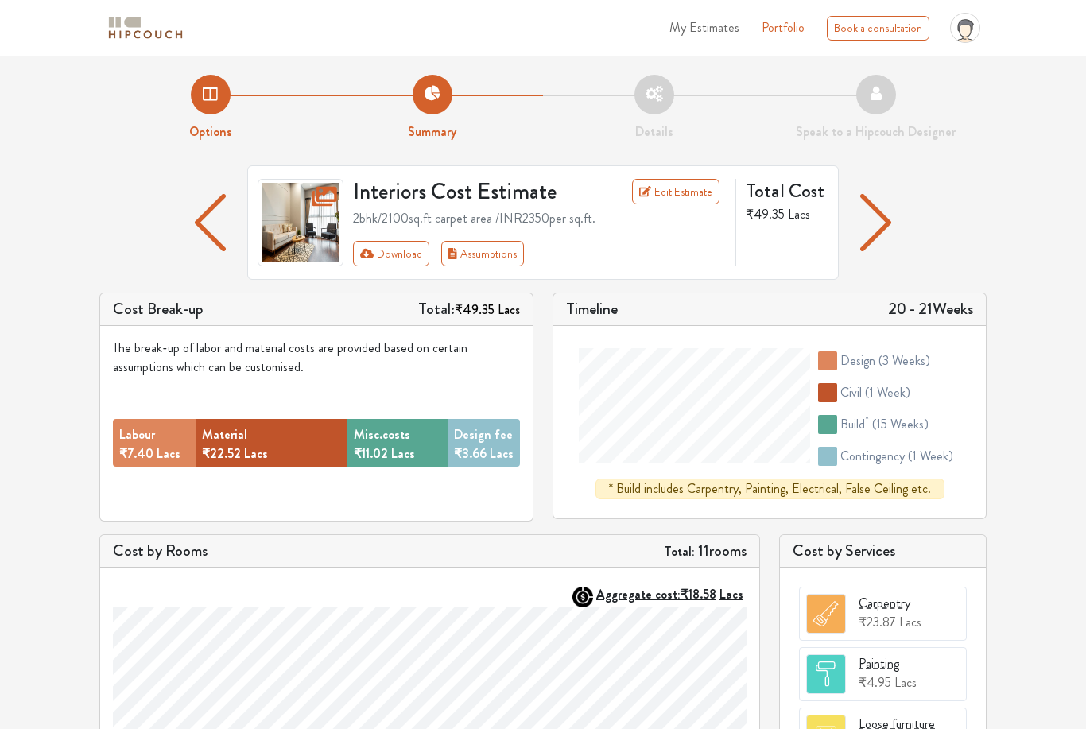
click at [212, 227] on img "button" at bounding box center [210, 222] width 31 height 57
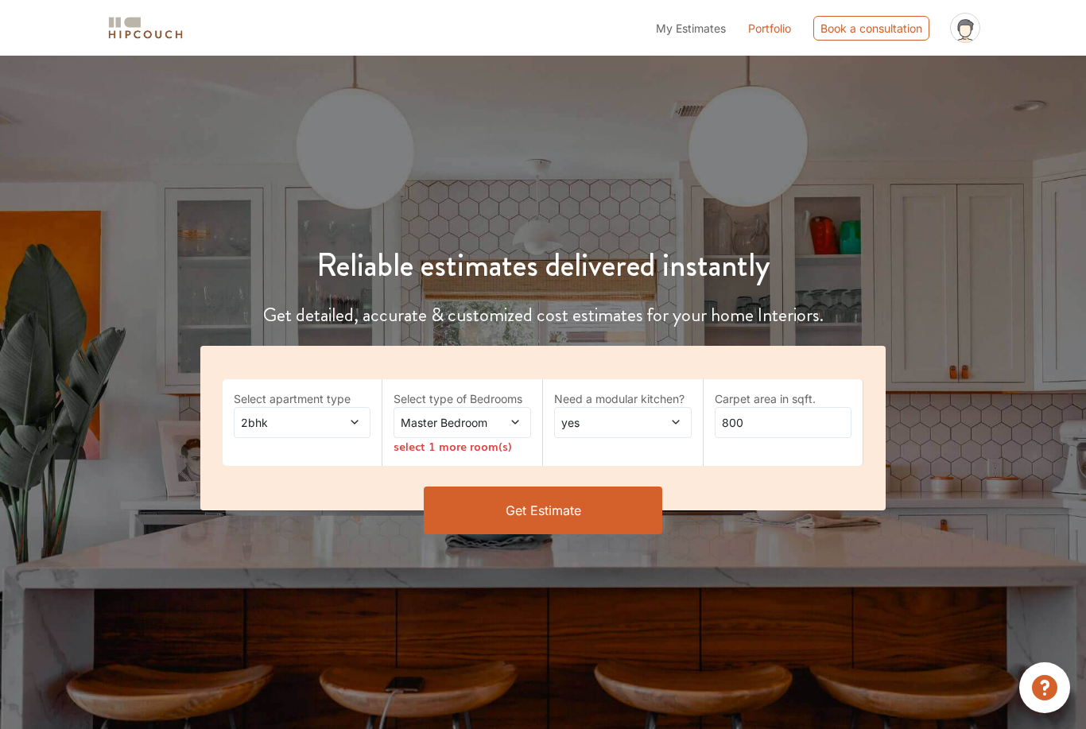
click at [229, 215] on div "Reliable estimates delivered instantly Get detailed, accurate & customized cost…" at bounding box center [543, 383] width 724 height 350
click at [502, 436] on div "Master Bedroom" at bounding box center [463, 422] width 138 height 31
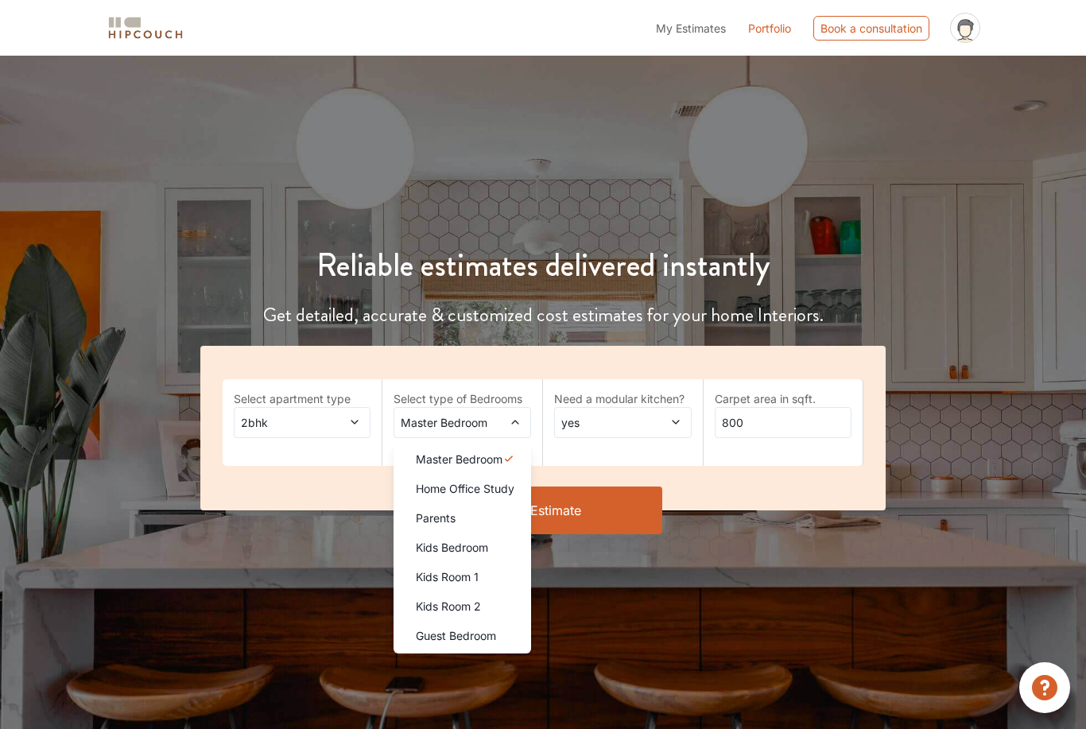
click at [813, 308] on h4 "Get detailed, accurate & customized cost estimates for your home Interiors." at bounding box center [543, 315] width 705 height 23
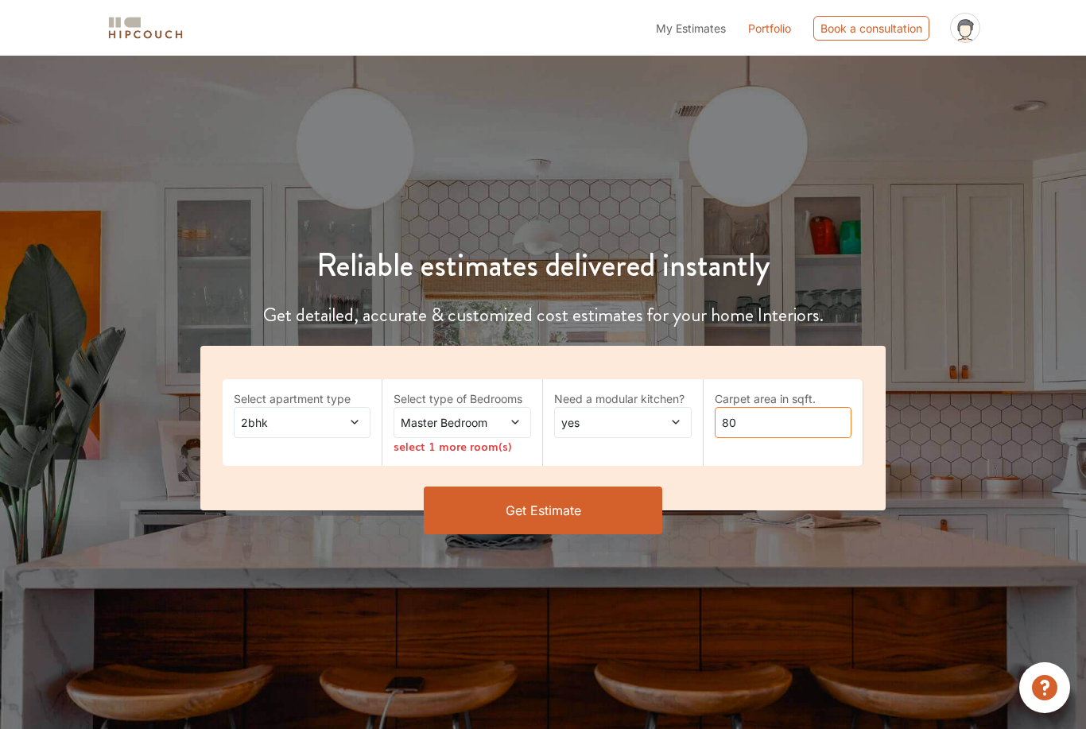
type input "8"
type input "1900"
click at [514, 423] on icon at bounding box center [514, 423] width 7 height 4
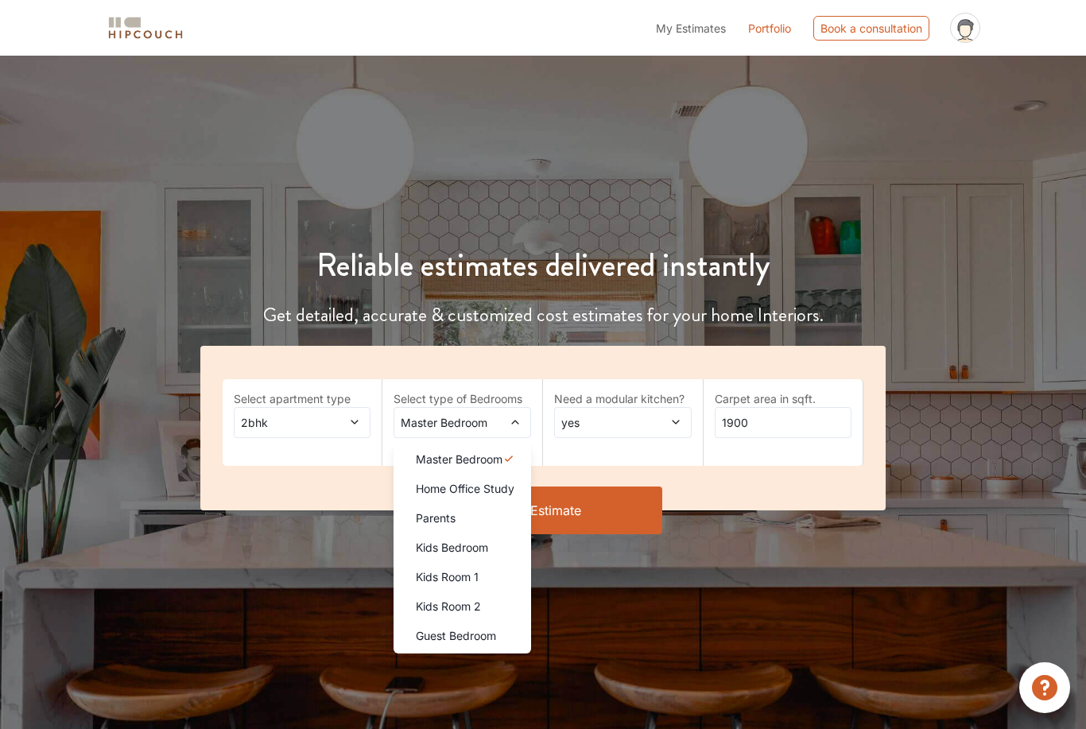
click at [486, 574] on div "Kids Room 1" at bounding box center [467, 576] width 128 height 17
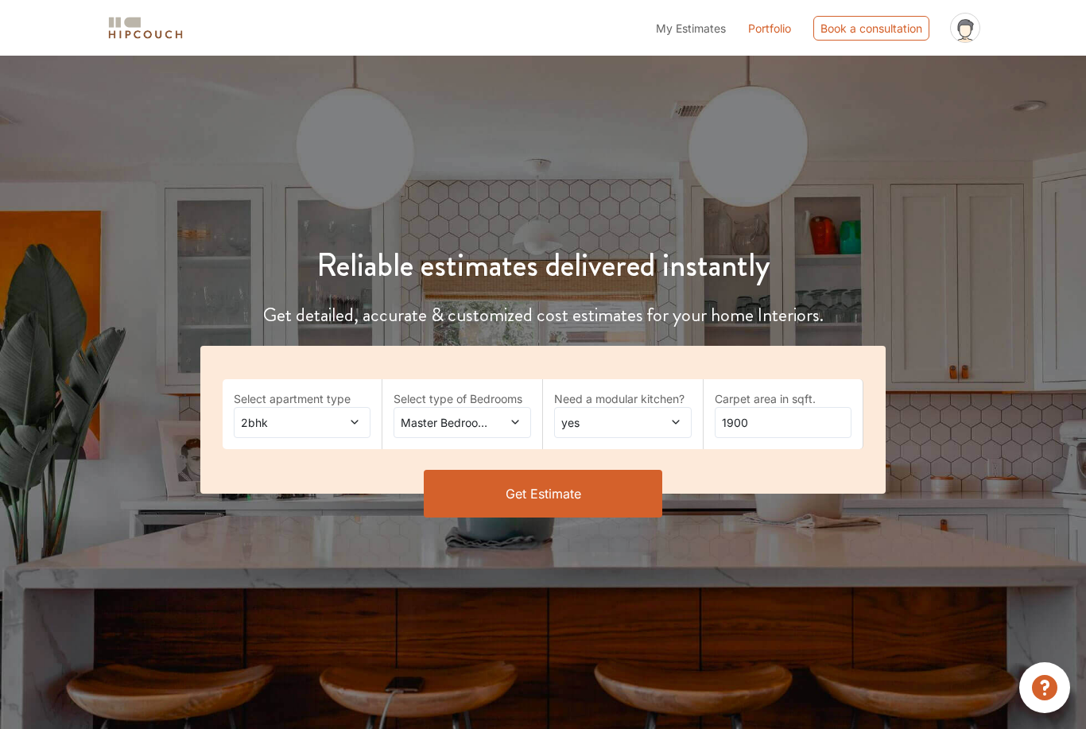
click at [506, 435] on div "Master Bedroom,Kids Room 1" at bounding box center [463, 422] width 138 height 31
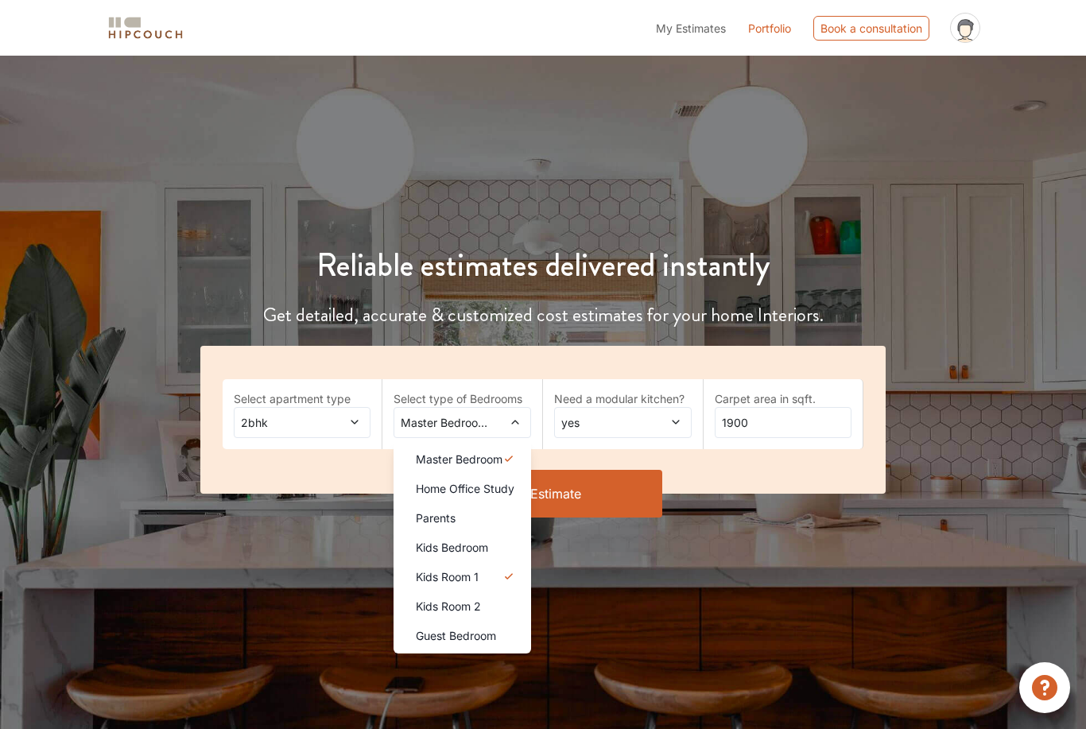
click at [358, 431] on div "2bhk" at bounding box center [303, 422] width 138 height 31
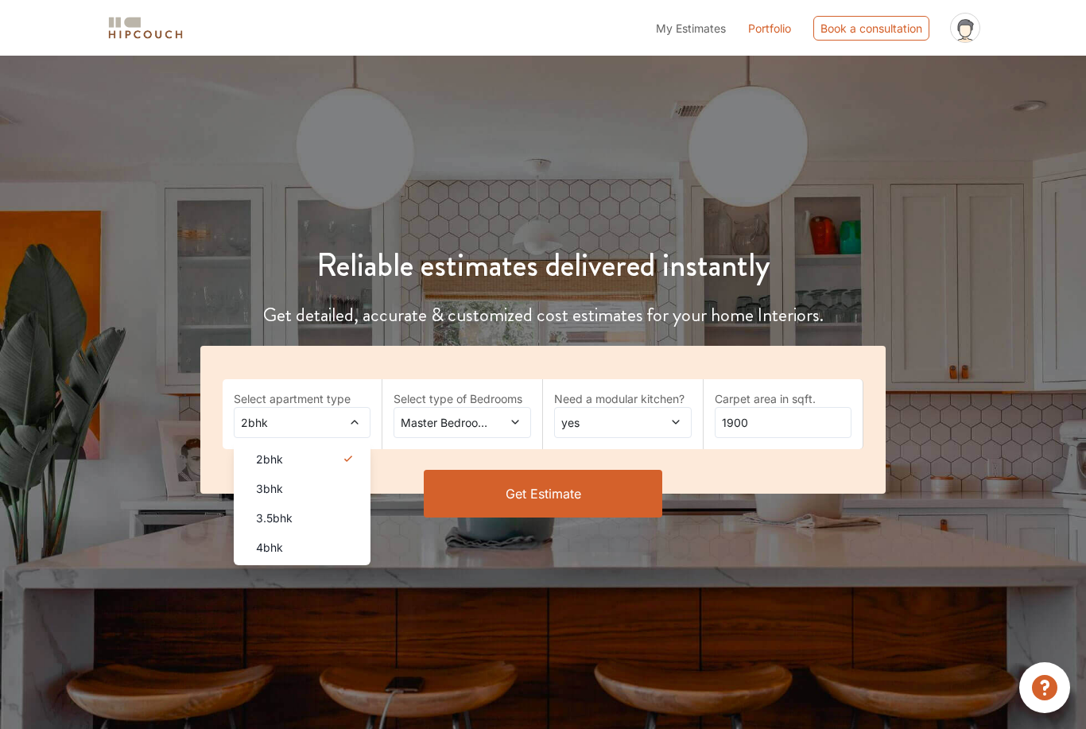
click at [615, 427] on span "yes" at bounding box center [604, 422] width 92 height 17
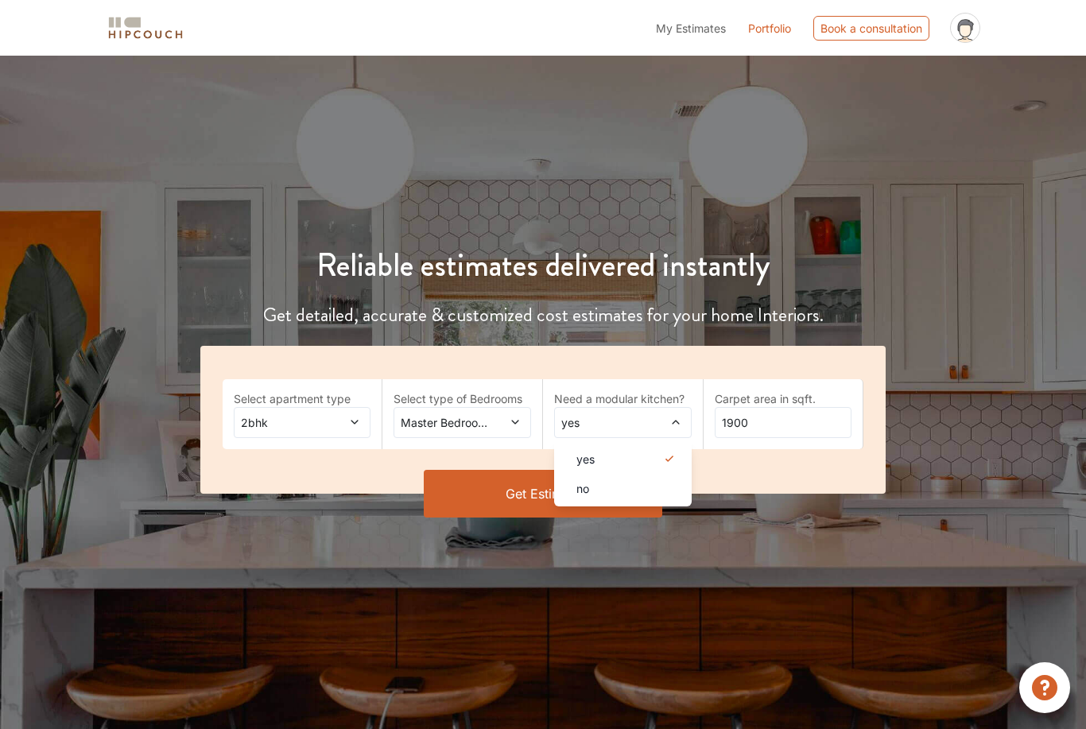
click at [599, 491] on div "no" at bounding box center [628, 488] width 128 height 17
click at [568, 498] on button "Get Estimate" at bounding box center [543, 494] width 239 height 48
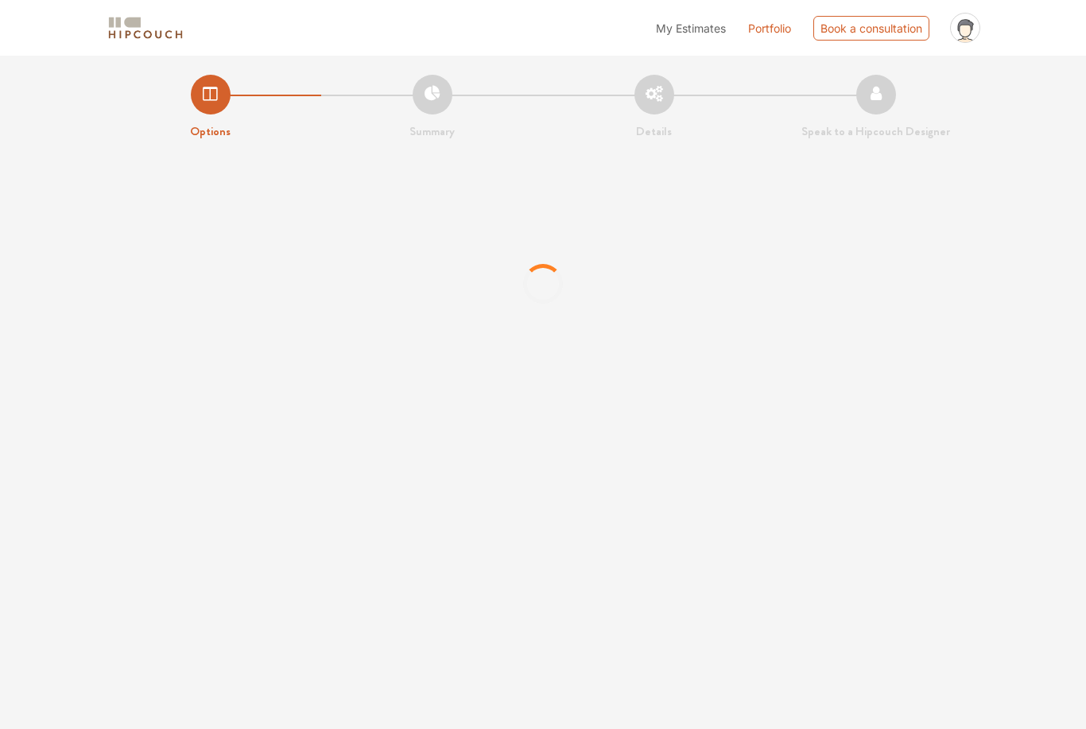
click at [979, 328] on div at bounding box center [543, 284] width 1086 height 239
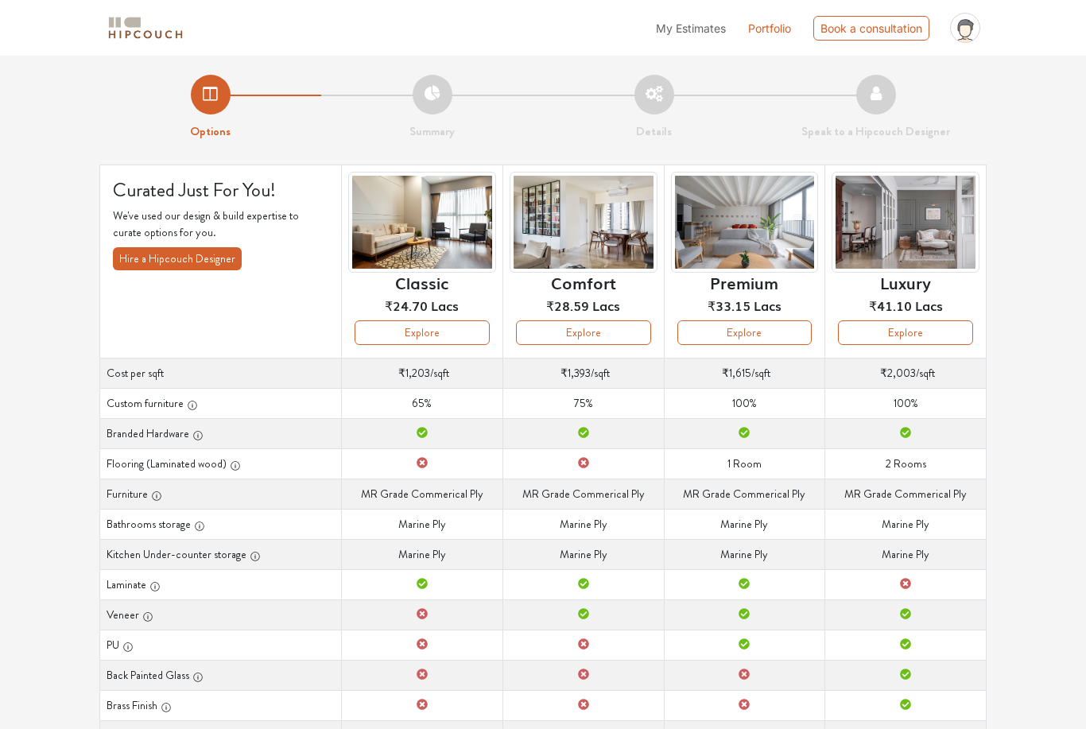
click at [920, 343] on button "Explore" at bounding box center [905, 332] width 135 height 25
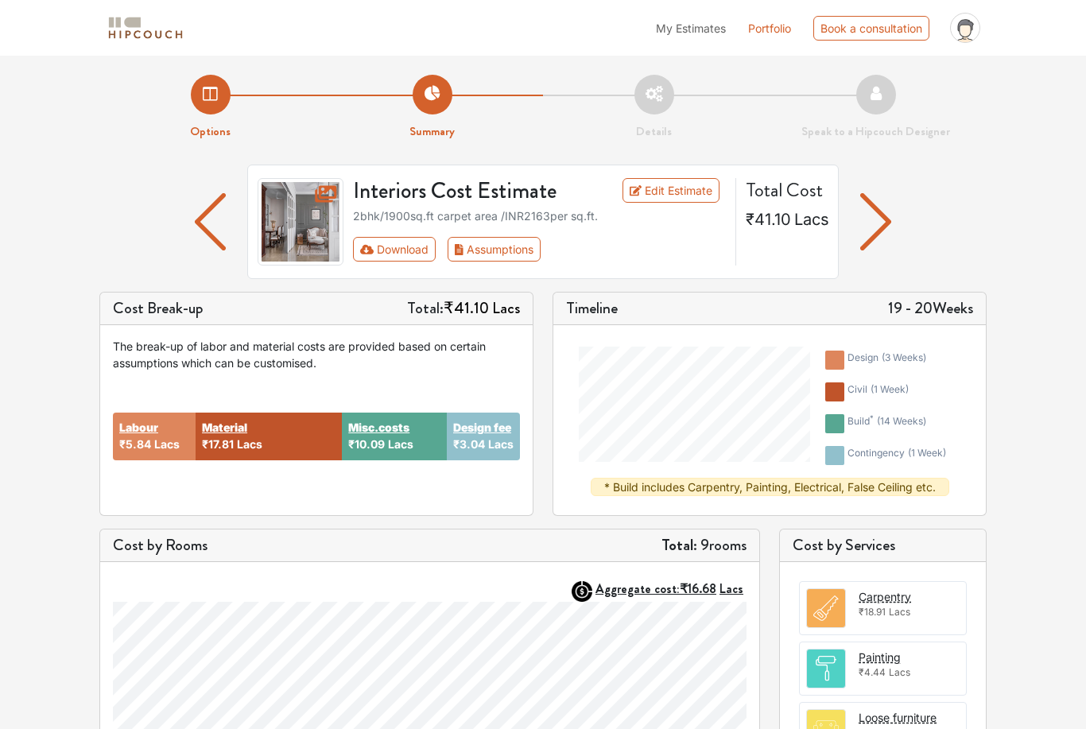
click at [1037, 390] on div "Options Summary Details Speak to a Hipcouch Designer Interiors Cost Estimate Ed…" at bounding box center [543, 617] width 1086 height 1123
click at [1025, 372] on div "Options Summary Details Speak to a Hipcouch Designer Interiors Cost Estimate Ed…" at bounding box center [543, 617] width 1086 height 1123
click at [1036, 382] on div "Options Summary Details Speak to a Hipcouch Designer Interiors Cost Estimate Ed…" at bounding box center [543, 617] width 1086 height 1123
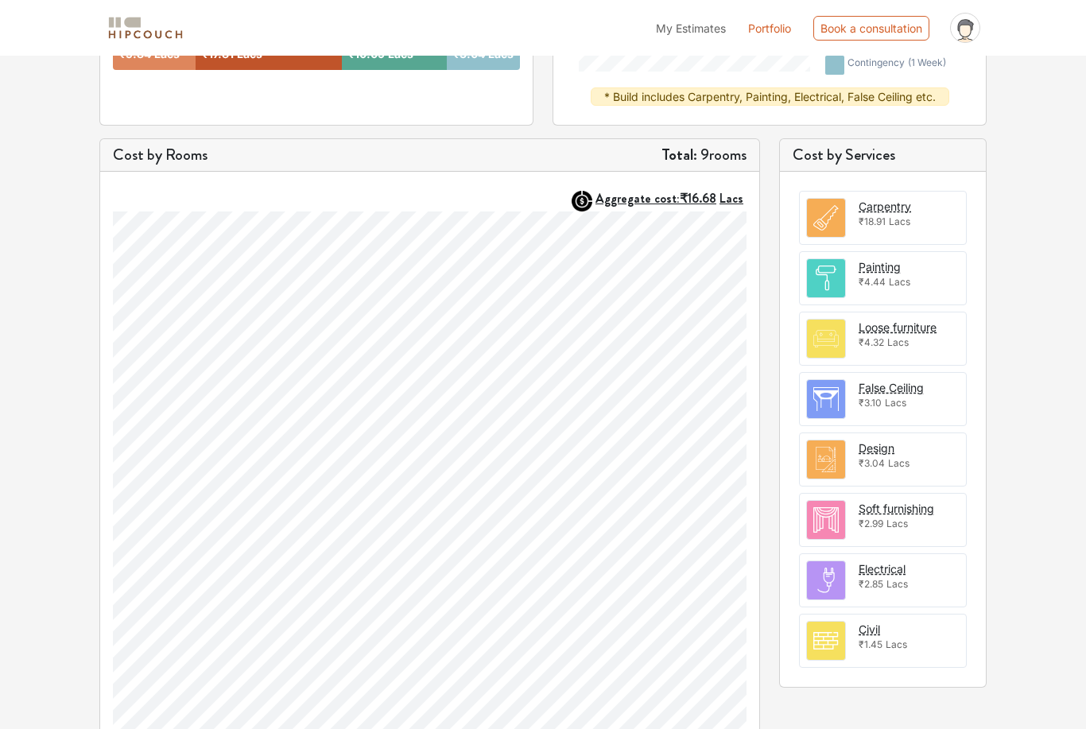
scroll to position [398, 0]
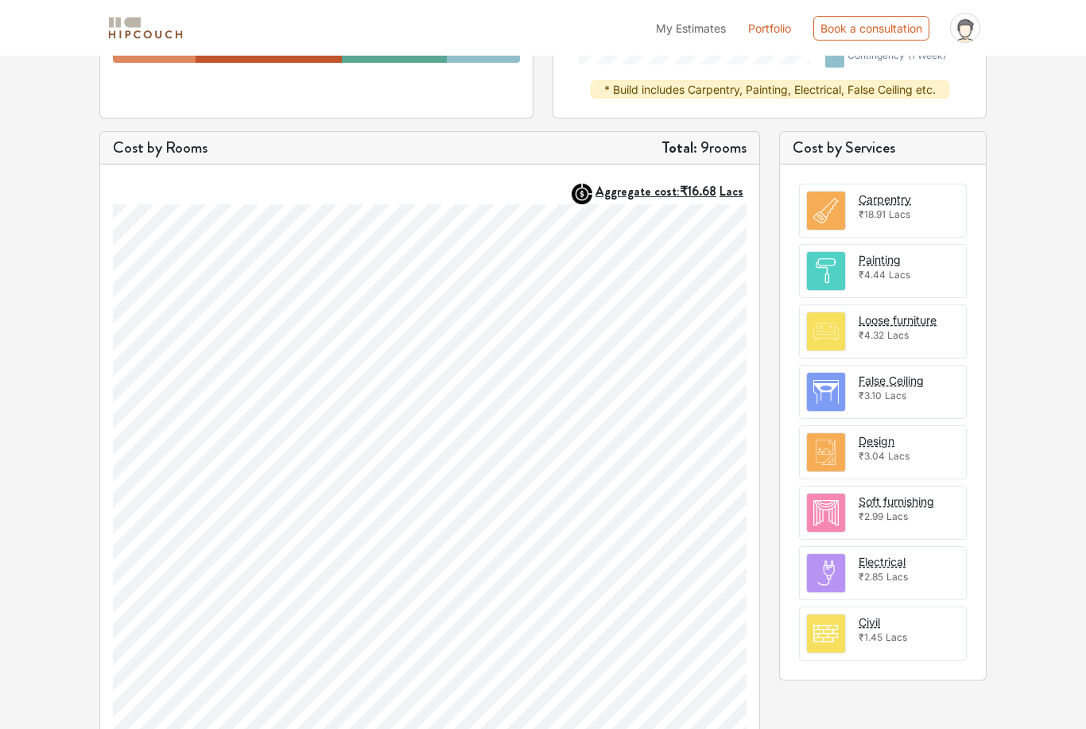
click at [875, 465] on section "Design ₹3.04 Lacs" at bounding box center [884, 452] width 51 height 40
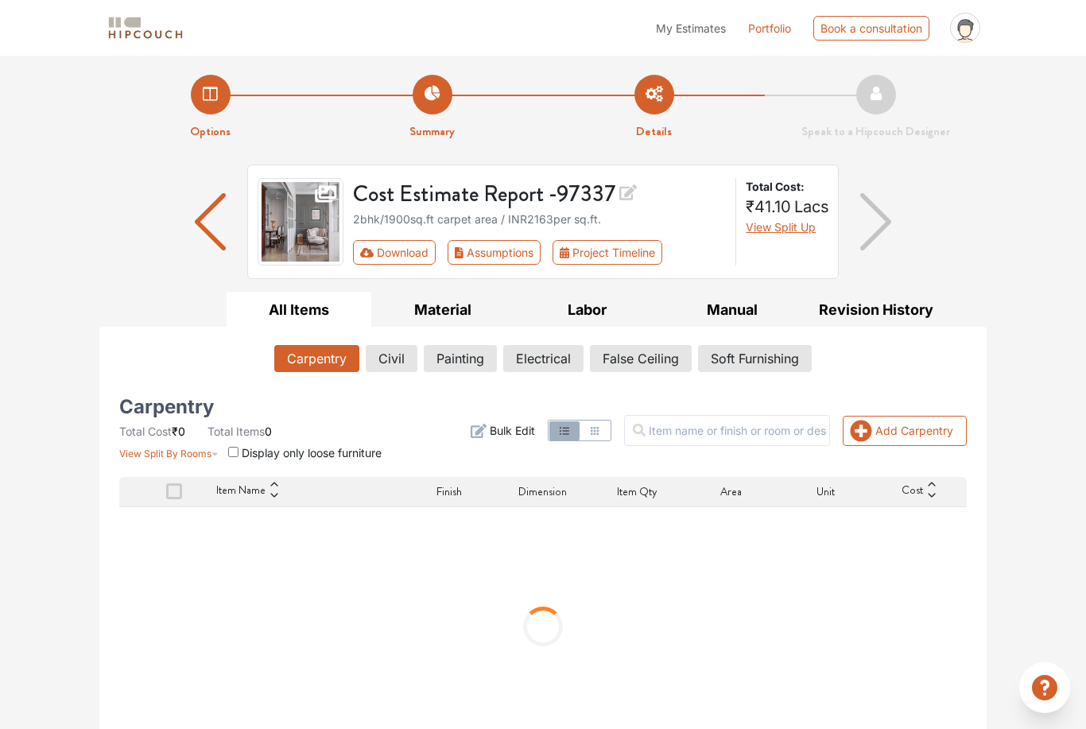
click at [789, 233] on button "View Split Up" at bounding box center [781, 227] width 70 height 17
click at [411, 263] on button "Download" at bounding box center [394, 252] width 83 height 25
click at [405, 260] on button "Download" at bounding box center [394, 252] width 83 height 25
click at [416, 254] on button "Download" at bounding box center [394, 252] width 83 height 25
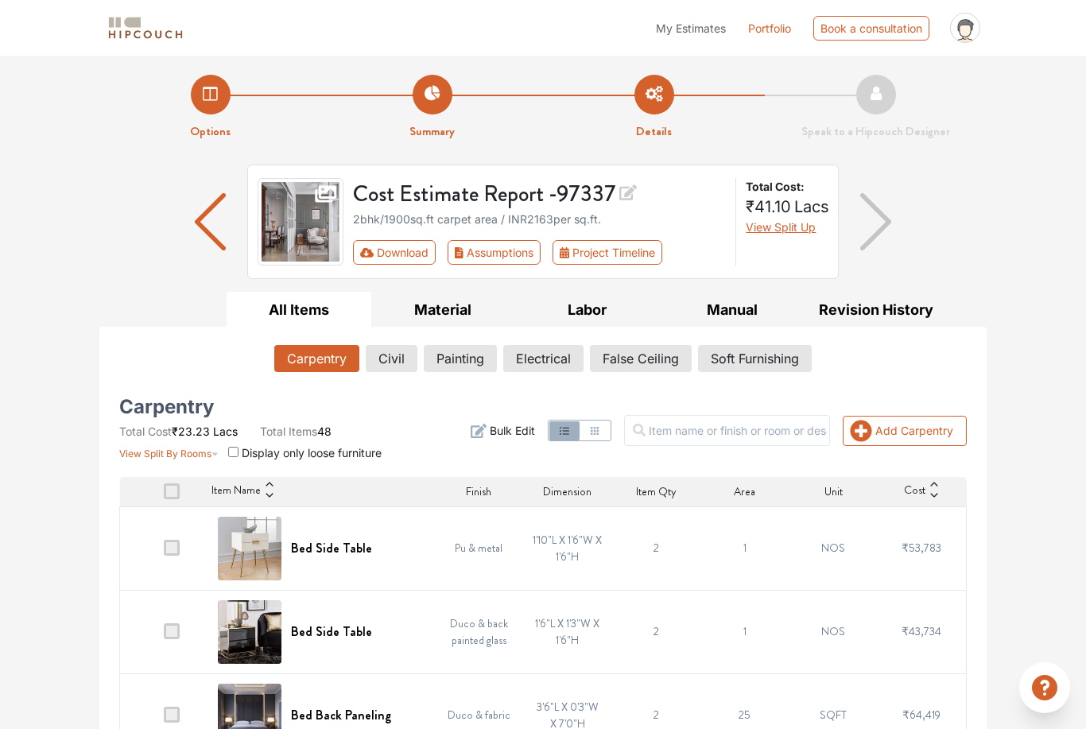
click at [404, 258] on button "Download" at bounding box center [394, 252] width 83 height 25
click at [415, 253] on button "Download" at bounding box center [394, 252] width 83 height 25
click at [411, 254] on button "Download" at bounding box center [394, 252] width 83 height 25
click at [423, 248] on button "Download" at bounding box center [394, 252] width 83 height 25
click at [948, 207] on div "Cost Estimate Report - 97337 2bhk / 1900 sq.ft carpet area / INR 2163 per sq.ft…" at bounding box center [542, 228] width 887 height 127
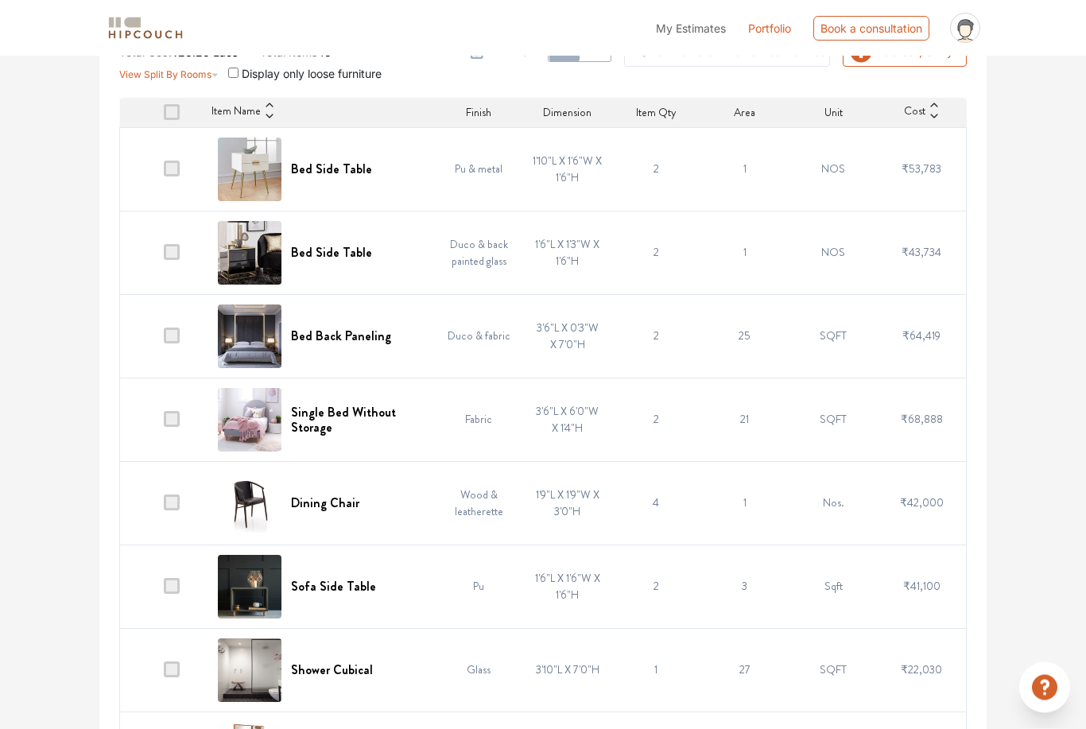
scroll to position [413, 0]
